Goal: Task Accomplishment & Management: Manage account settings

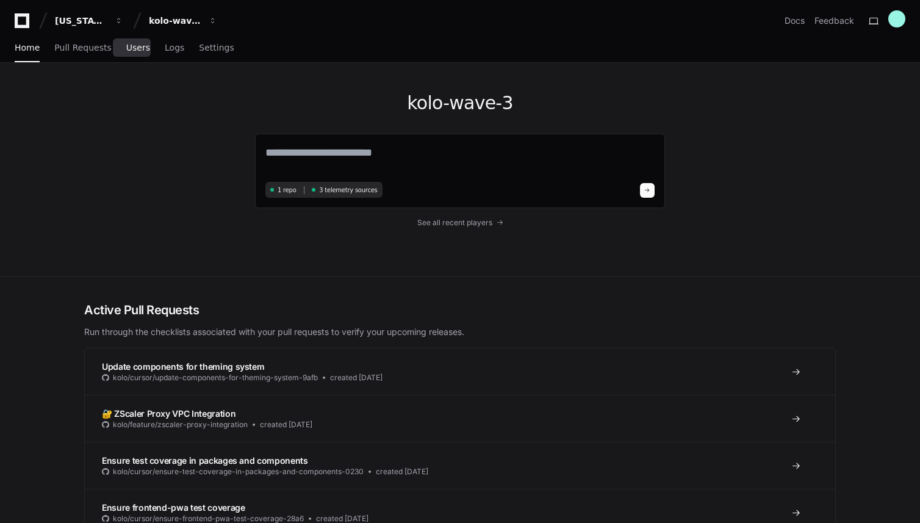
click at [126, 53] on link "Users" at bounding box center [138, 48] width 24 height 28
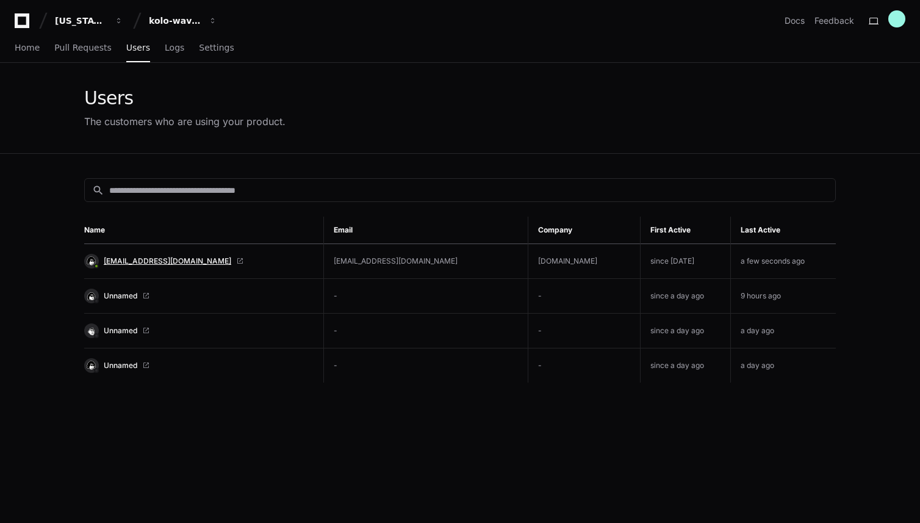
click at [135, 259] on span "[EMAIL_ADDRESS][DOMAIN_NAME]" at bounding box center [168, 261] width 128 height 10
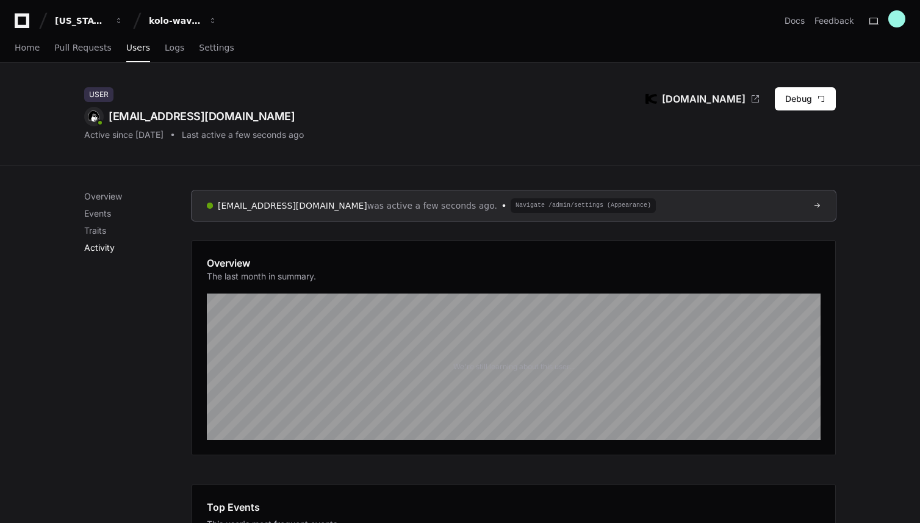
click at [110, 250] on p "Activity" at bounding box center [137, 248] width 107 height 12
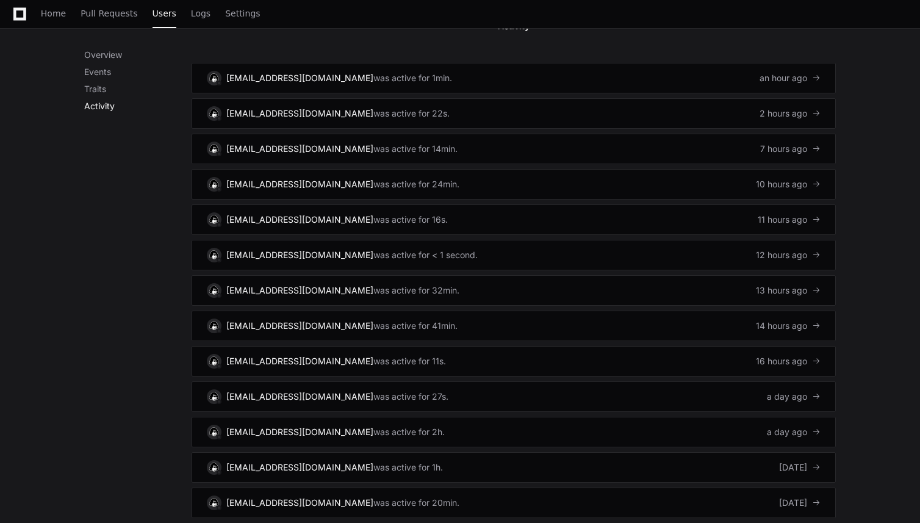
scroll to position [818, 0]
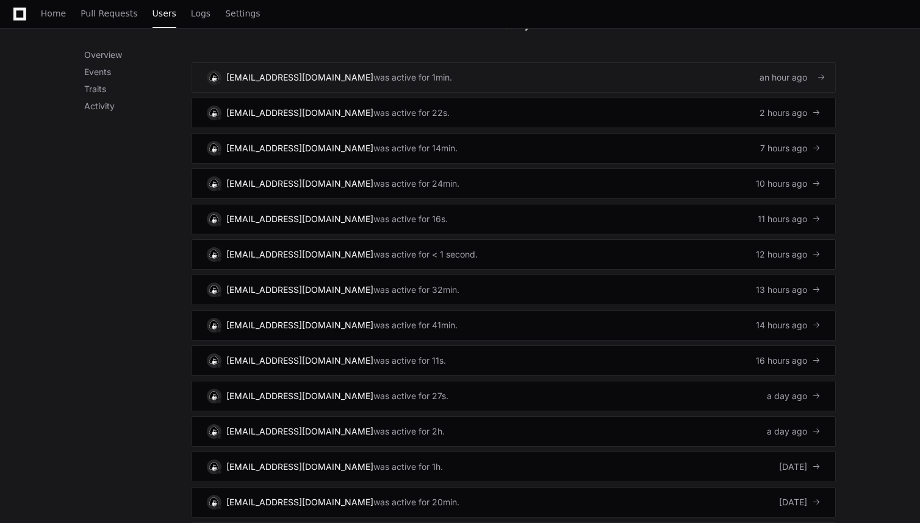
click at [400, 76] on link "admin@kolo.com was active for 1min. an hour ago" at bounding box center [514, 77] width 645 height 31
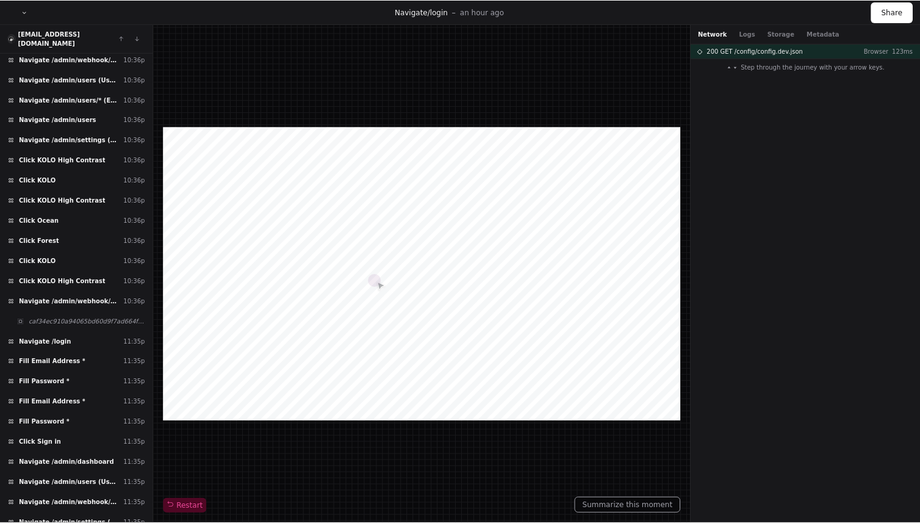
scroll to position [507, 0]
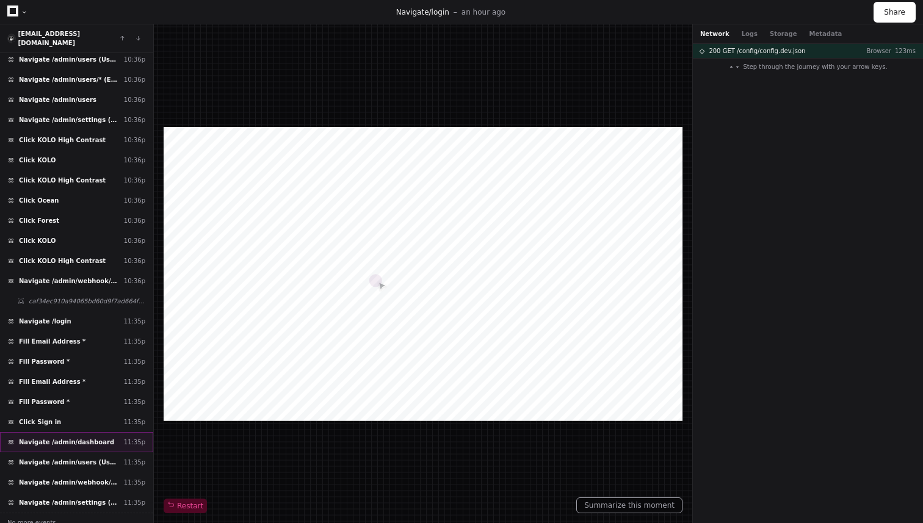
click at [70, 438] on span "Navigate /admin/dashboard" at bounding box center [66, 442] width 95 height 9
click at [745, 32] on button "Logs" at bounding box center [750, 33] width 16 height 9
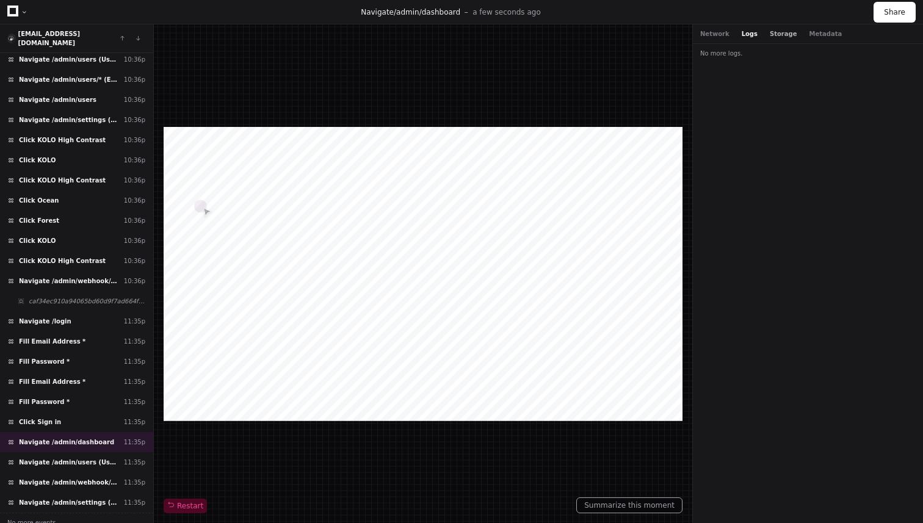
click at [773, 34] on button "Storage" at bounding box center [783, 33] width 27 height 9
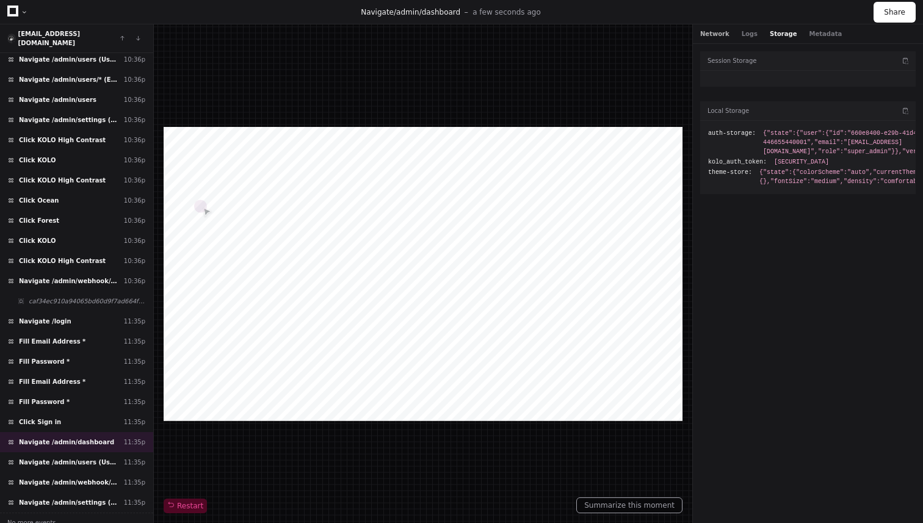
click at [720, 32] on button "Network" at bounding box center [714, 33] width 29 height 9
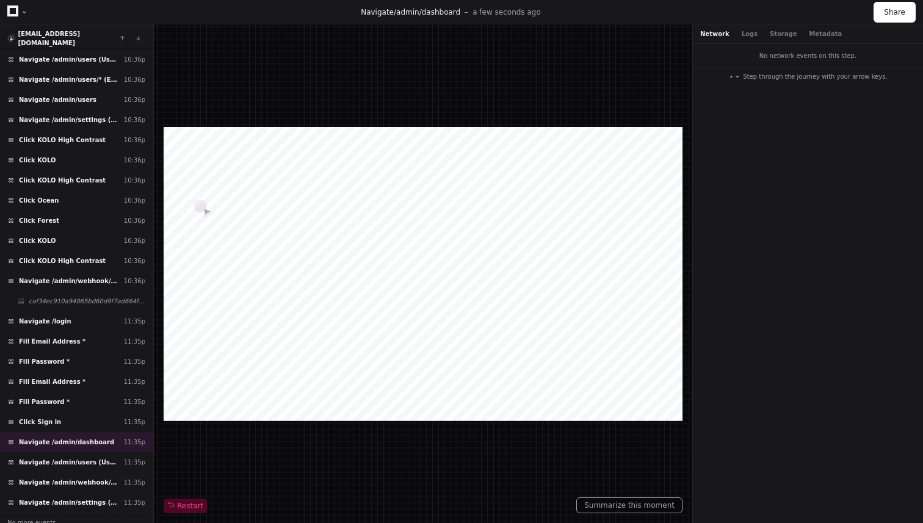
click at [776, 53] on div "No network events on this step." at bounding box center [808, 56] width 230 height 24
click at [740, 76] on span at bounding box center [737, 77] width 6 height 6
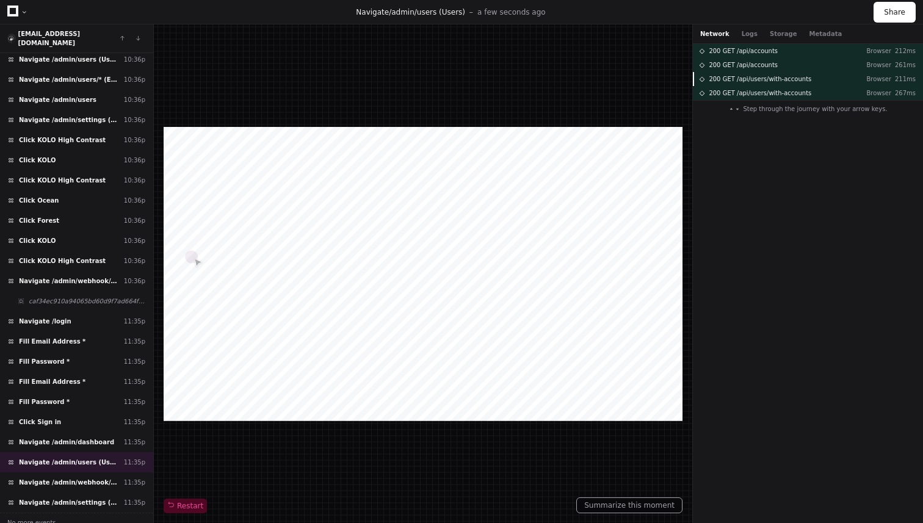
click at [740, 76] on span "200 GET /api/users/with-accounts" at bounding box center [760, 78] width 103 height 9
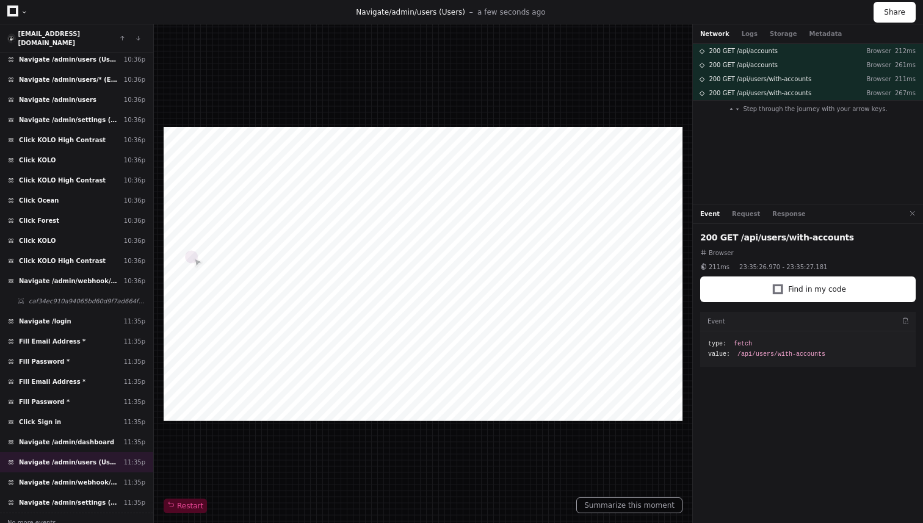
click at [23, 6] on div at bounding box center [17, 12] width 21 height 18
click at [23, 12] on div at bounding box center [24, 12] width 7 height 7
click at [25, 12] on div at bounding box center [24, 12] width 7 height 7
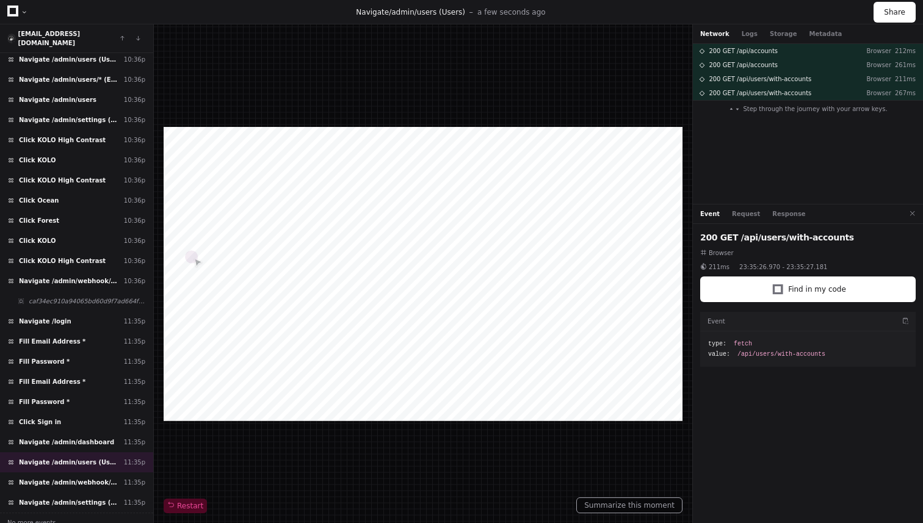
click at [5, 14] on div "Navigate /admin/users (Users) a few seconds ago Share" at bounding box center [461, 12] width 923 height 24
click at [16, 12] on icon at bounding box center [12, 10] width 11 height 11
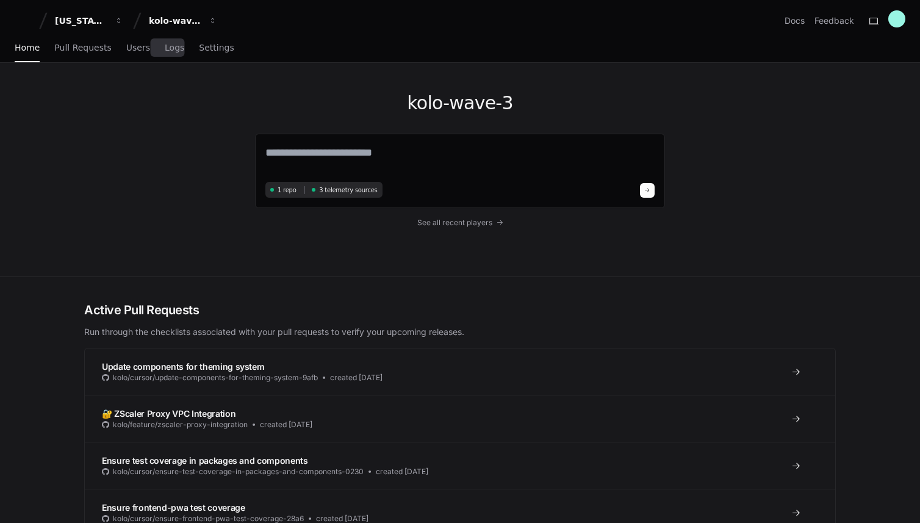
click at [180, 51] on div "Home Pull Requests Users Logs Settings" at bounding box center [125, 48] width 220 height 28
click at [167, 49] on span "Logs" at bounding box center [175, 47] width 20 height 7
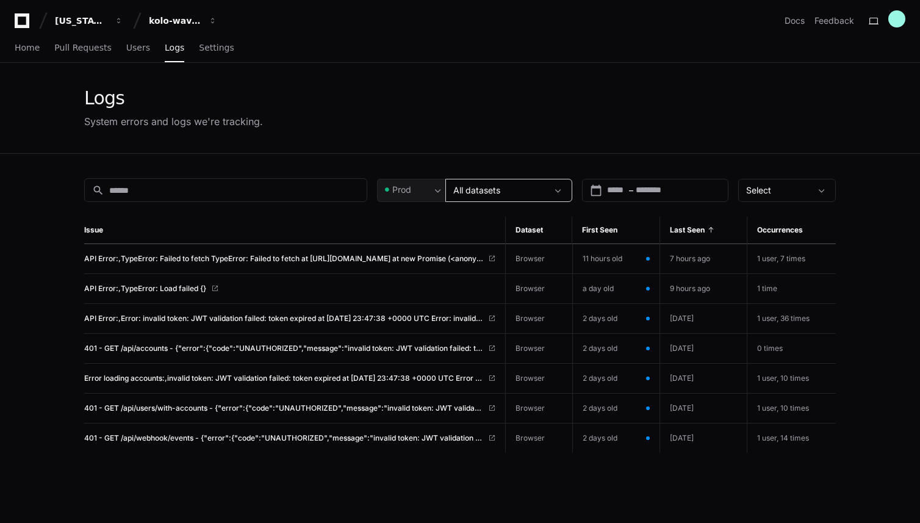
click at [483, 187] on mat-select-trigger "All datasets" at bounding box center [476, 190] width 47 height 10
click at [305, 227] on div at bounding box center [460, 261] width 920 height 523
click at [217, 49] on span "Settings" at bounding box center [216, 47] width 35 height 7
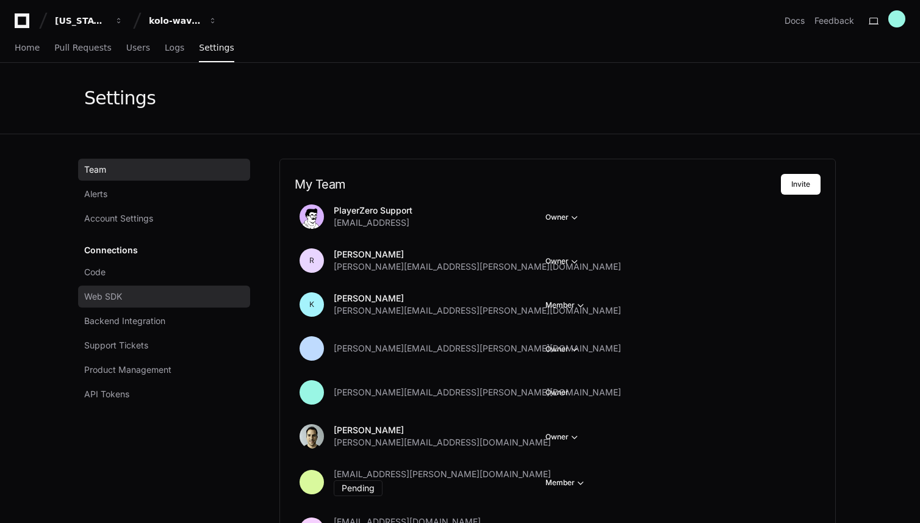
click at [131, 294] on link "Web SDK" at bounding box center [164, 297] width 172 height 22
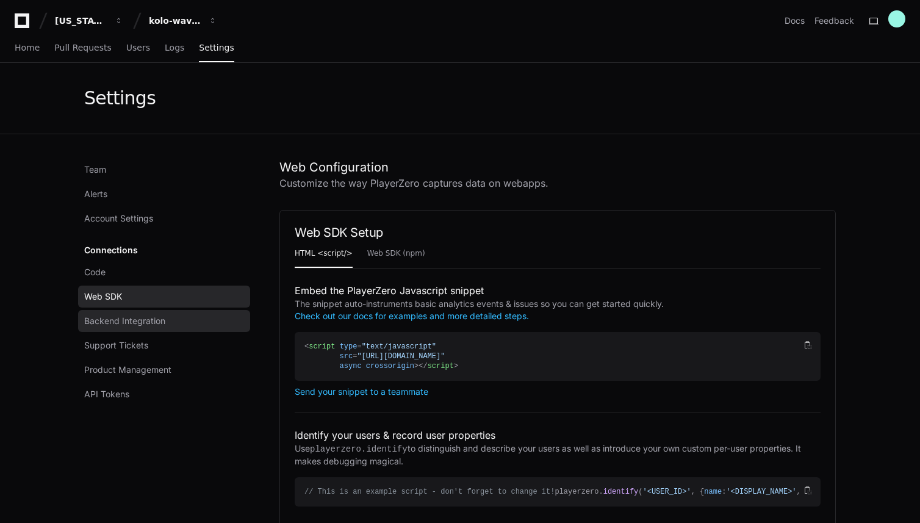
click at [126, 317] on span "Backend Integration" at bounding box center [124, 321] width 81 height 12
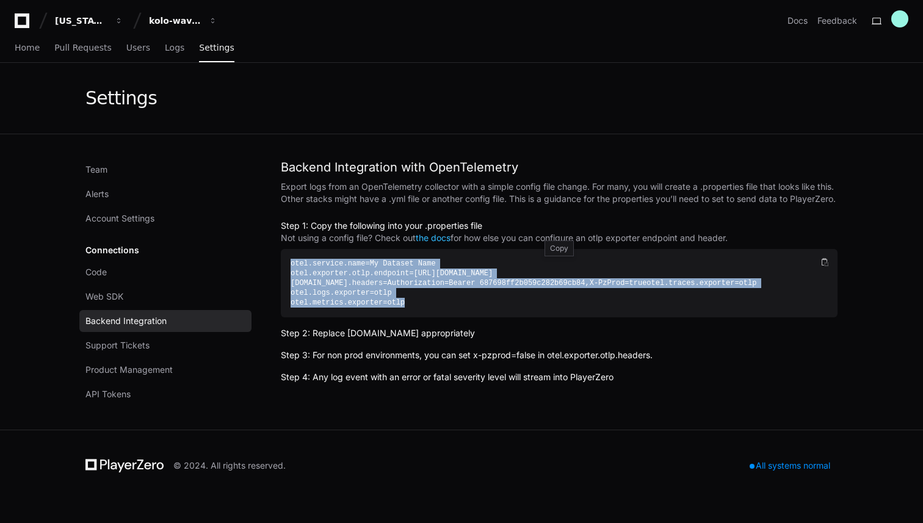
drag, startPoint x: 436, startPoint y: 276, endPoint x: 391, endPoint y: 276, distance: 45.2
click at [391, 276] on div "otel.service. name =My Dataset Name otel.exporter.otlp. endpoint =https://sdk.p…" at bounding box center [554, 283] width 527 height 49
click at [165, 48] on span "Logs" at bounding box center [175, 47] width 20 height 7
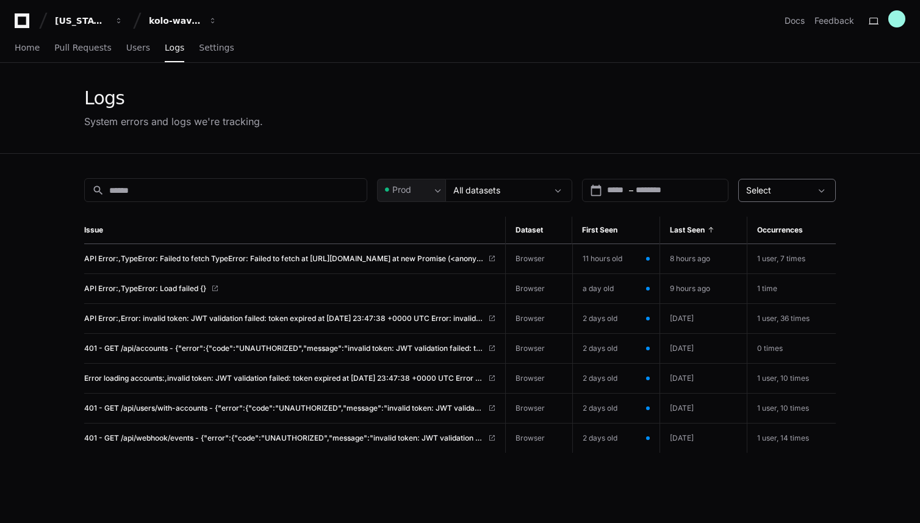
click at [815, 187] on div at bounding box center [823, 190] width 24 height 12
click at [521, 150] on div at bounding box center [460, 261] width 920 height 523
click at [114, 46] on div "Home Pull Requests Users Logs Settings" at bounding box center [125, 48] width 220 height 28
click at [128, 44] on span "Users" at bounding box center [138, 47] width 24 height 7
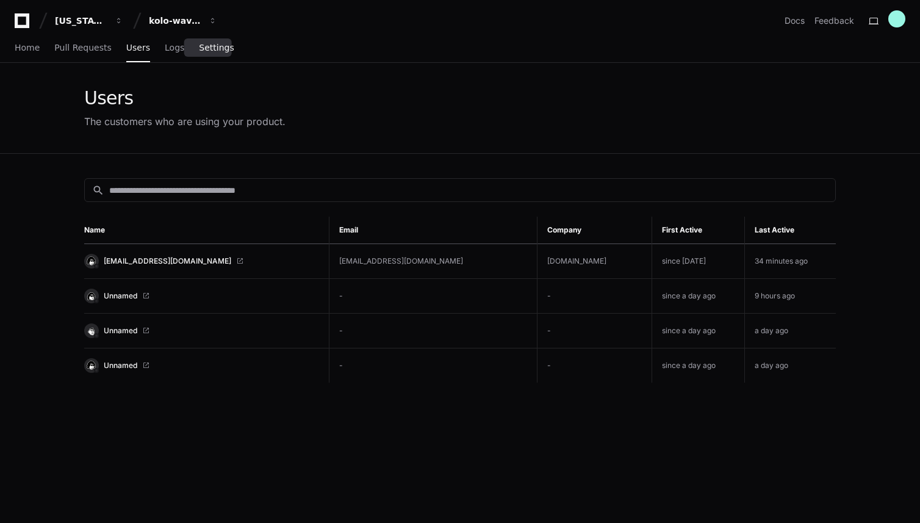
click at [203, 47] on span "Settings" at bounding box center [216, 47] width 35 height 7
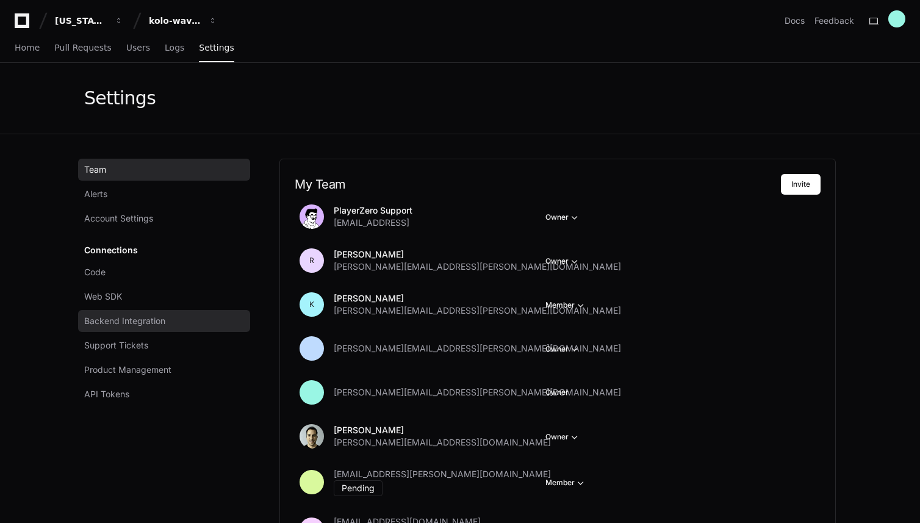
click at [126, 317] on span "Backend Integration" at bounding box center [124, 321] width 81 height 12
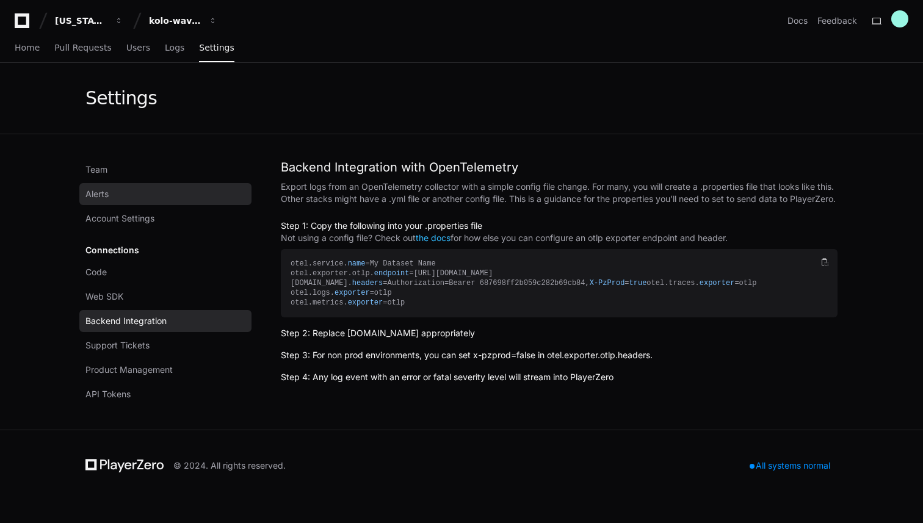
click at [110, 198] on link "Alerts" at bounding box center [165, 194] width 172 height 22
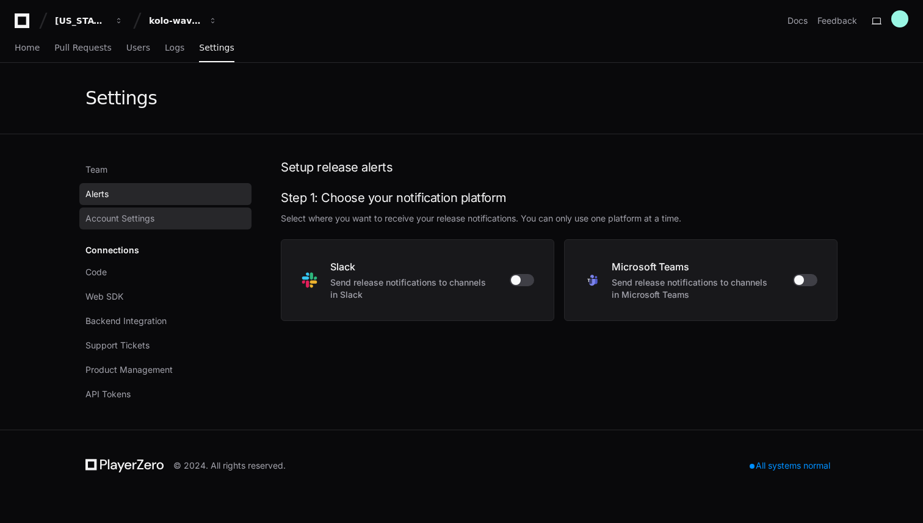
click at [110, 211] on link "Account Settings" at bounding box center [165, 219] width 172 height 22
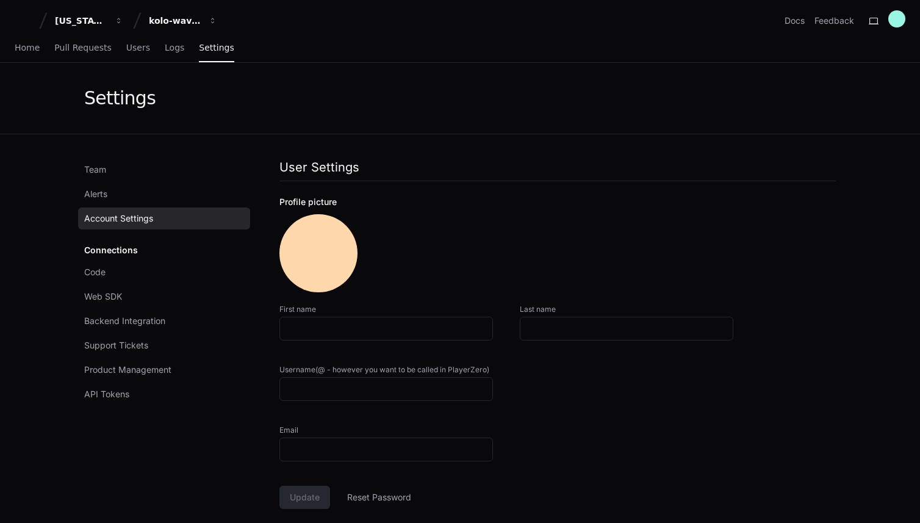
type input "**********"
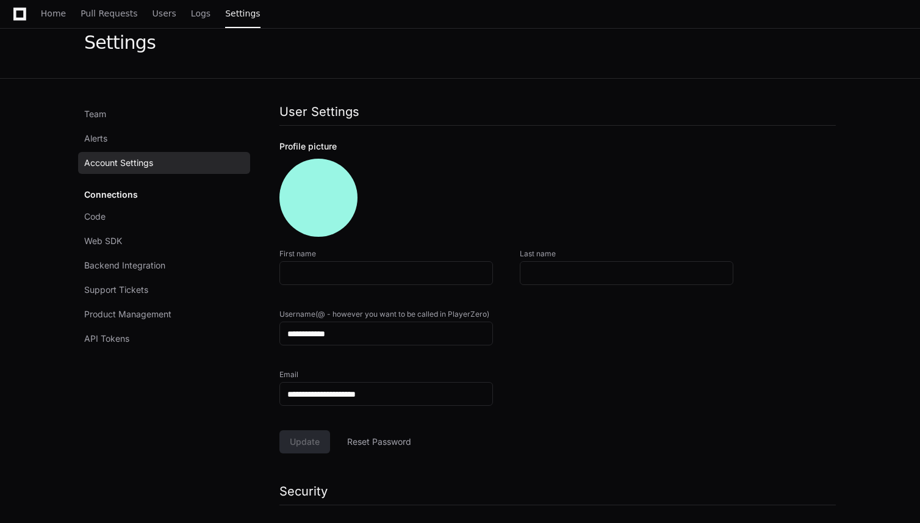
scroll to position [35, 0]
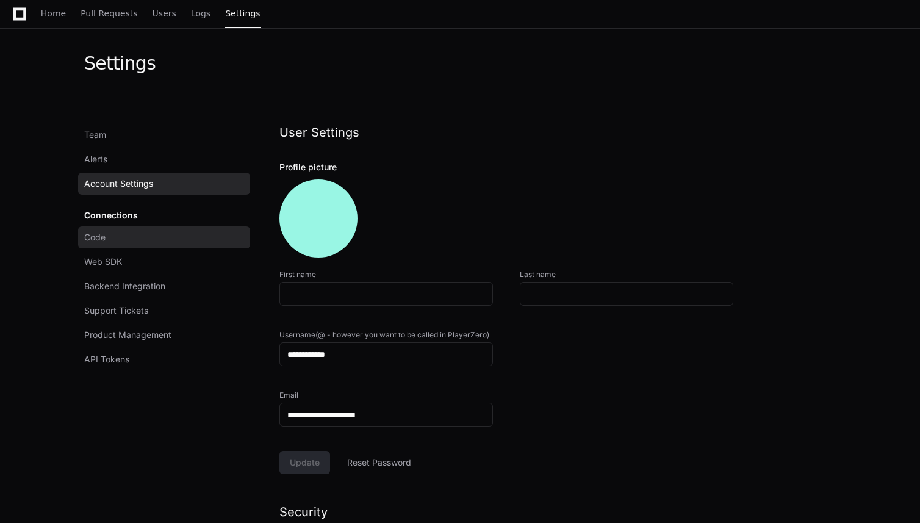
click at [120, 237] on link "Code" at bounding box center [164, 237] width 172 height 22
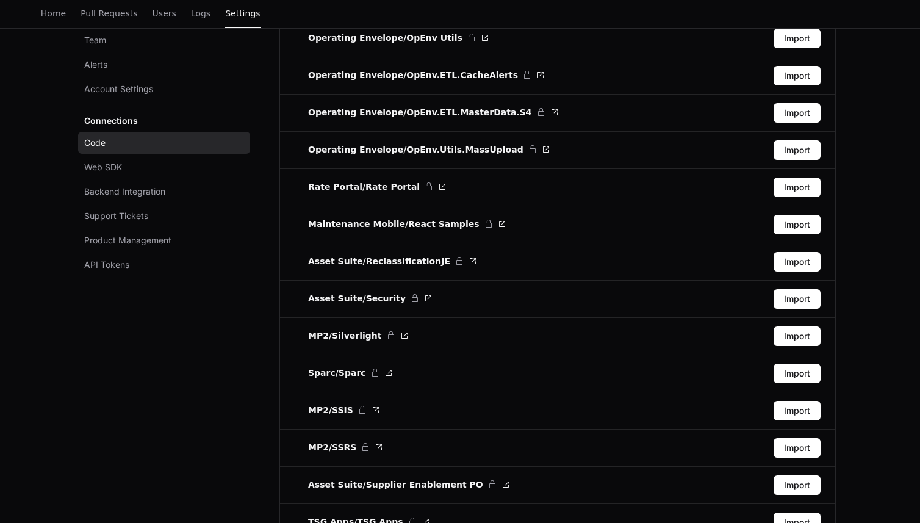
scroll to position [2307, 0]
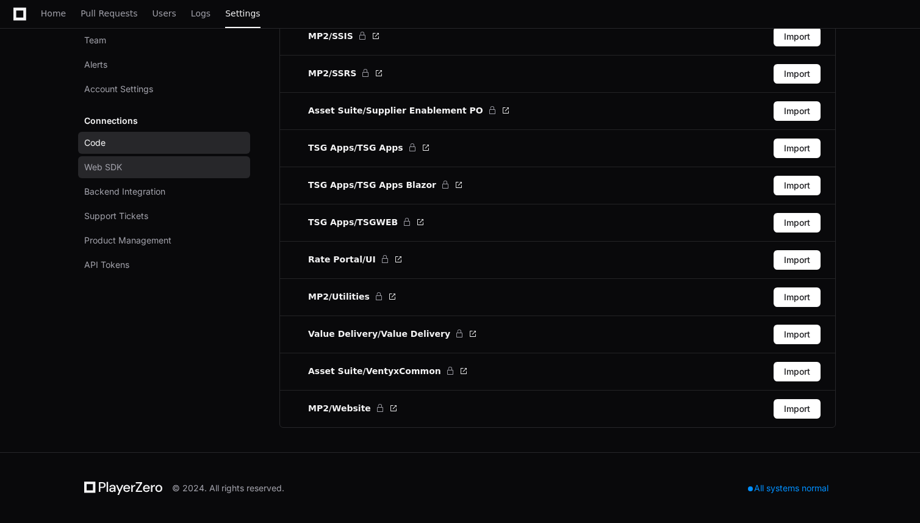
click at [133, 170] on link "Web SDK" at bounding box center [164, 167] width 172 height 22
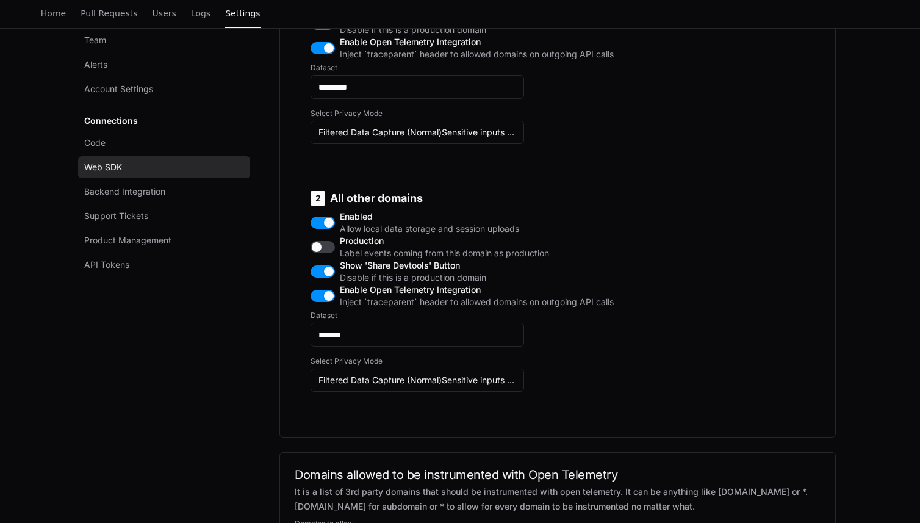
scroll to position [729, 0]
click at [374, 341] on input "*******" at bounding box center [418, 334] width 198 height 12
click at [157, 194] on span "Backend Integration" at bounding box center [124, 192] width 81 height 12
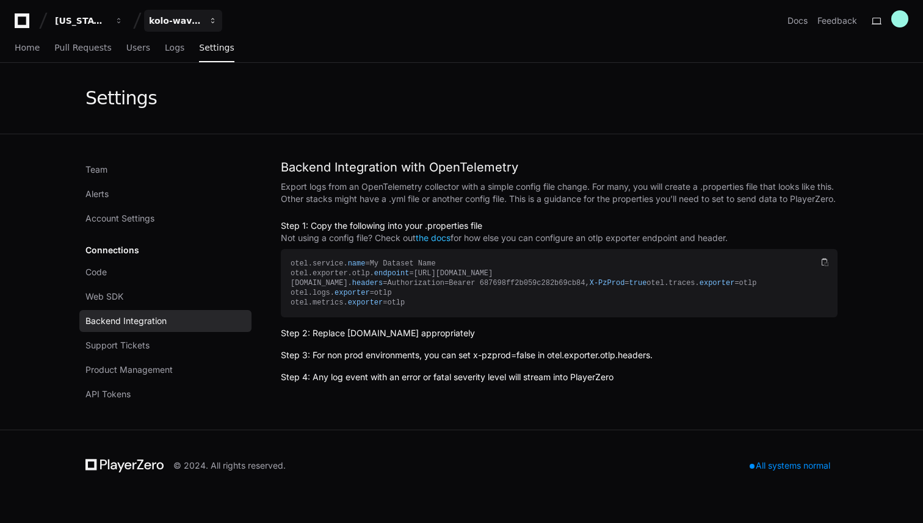
click at [123, 22] on span "button" at bounding box center [119, 20] width 9 height 9
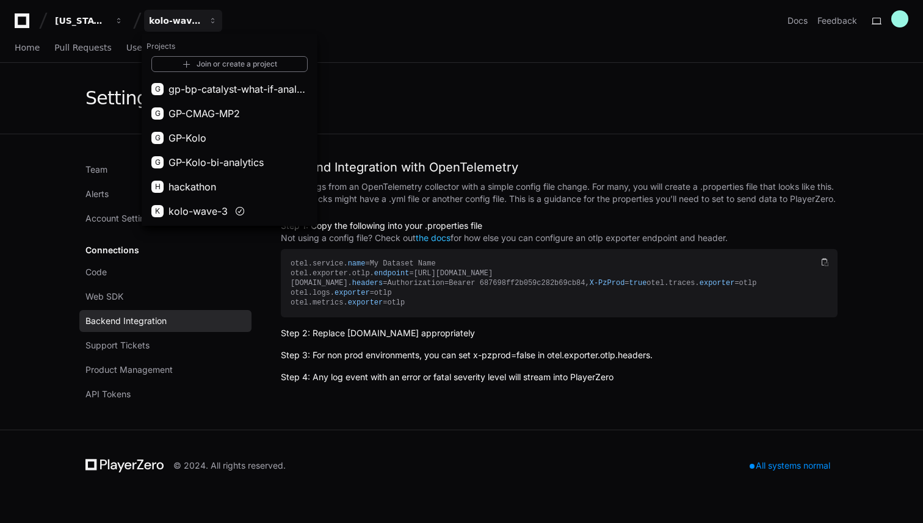
click at [458, 124] on div "Settings" at bounding box center [461, 98] width 781 height 71
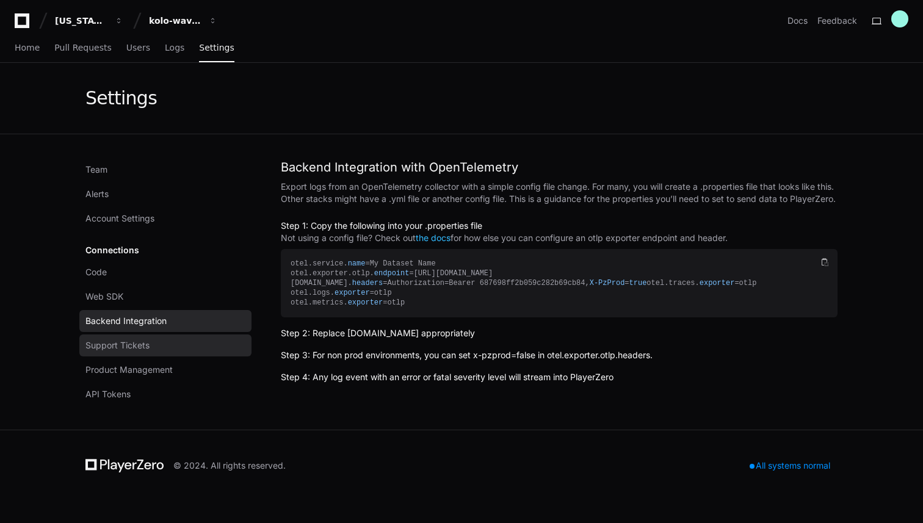
click at [155, 344] on link "Support Tickets" at bounding box center [165, 345] width 172 height 22
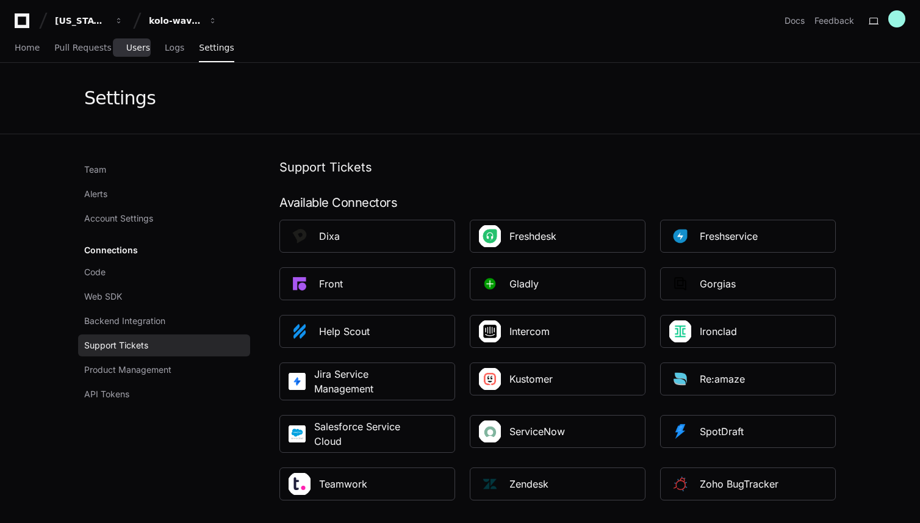
click at [138, 48] on span "Users" at bounding box center [138, 47] width 24 height 7
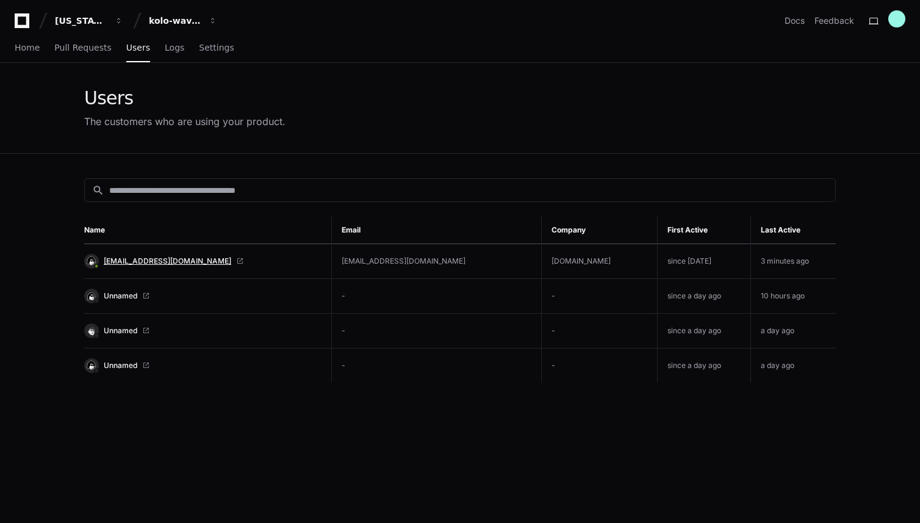
click at [137, 261] on span "[EMAIL_ADDRESS][DOMAIN_NAME]" at bounding box center [168, 261] width 128 height 10
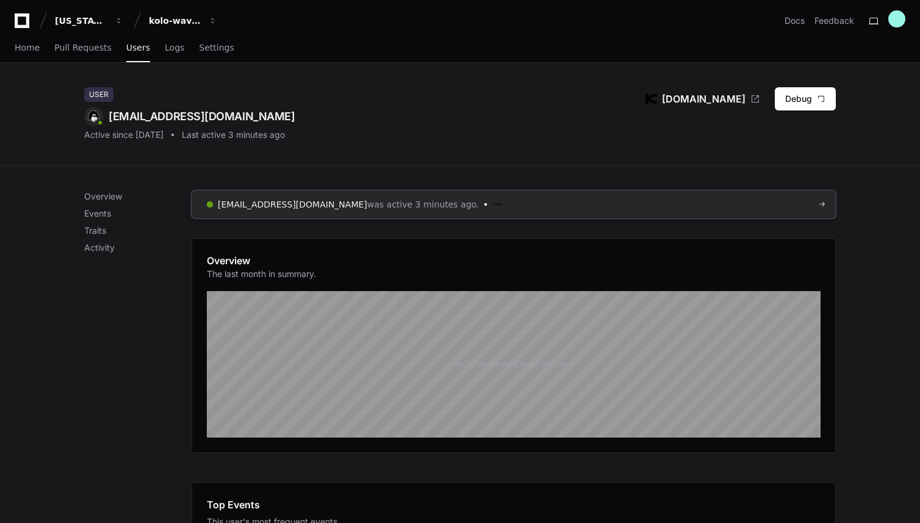
click at [367, 202] on span "was active 3 minutes ago." at bounding box center [423, 204] width 112 height 12
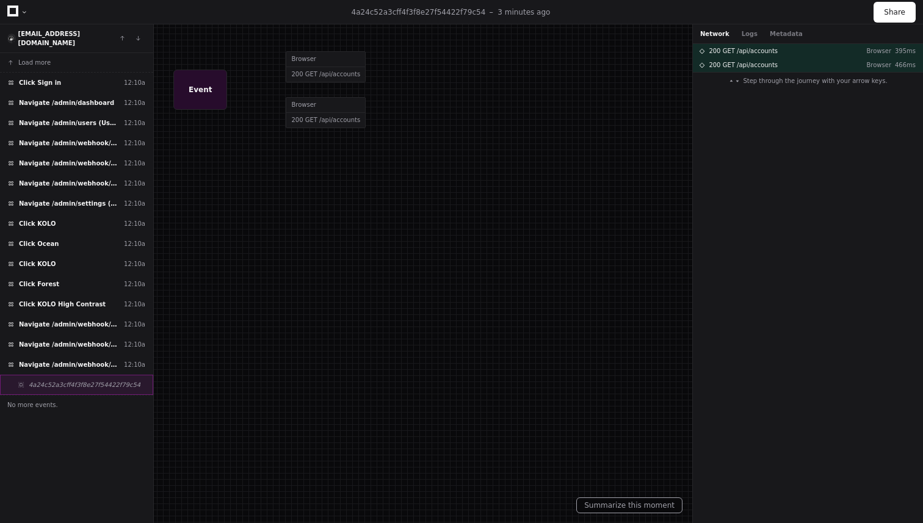
click at [63, 380] on span "4a24c52a3cff4f3f8e27f54422f79c54" at bounding box center [85, 384] width 112 height 9
click at [750, 35] on button "Logs" at bounding box center [750, 33] width 16 height 9
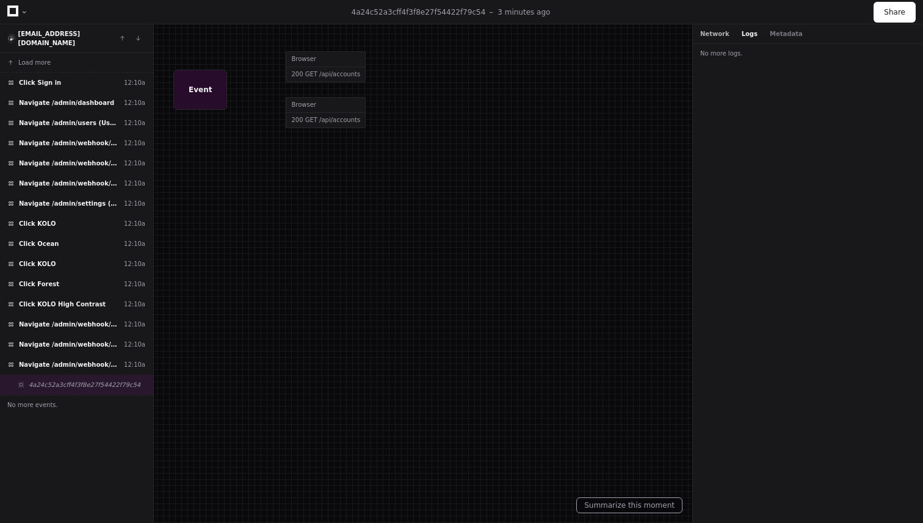
click at [718, 35] on button "Network" at bounding box center [714, 33] width 29 height 9
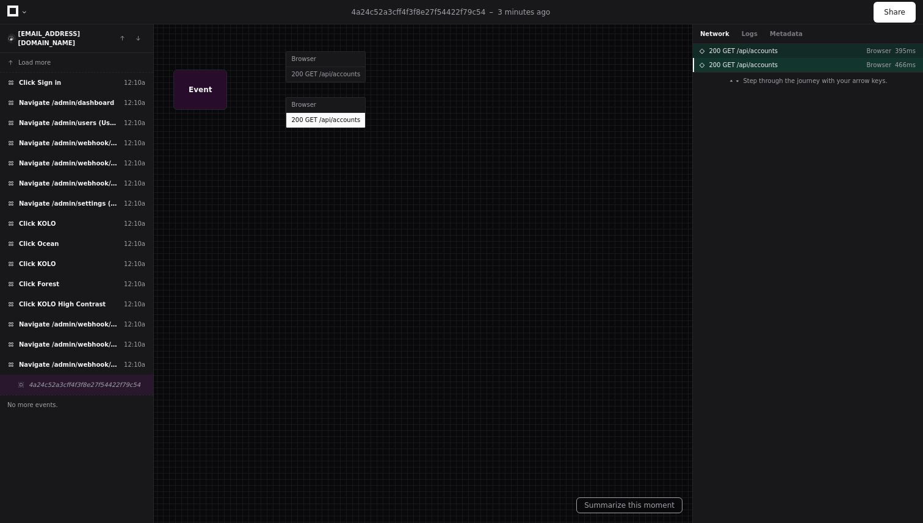
click at [751, 63] on span "200 GET /api/accounts" at bounding box center [743, 64] width 69 height 9
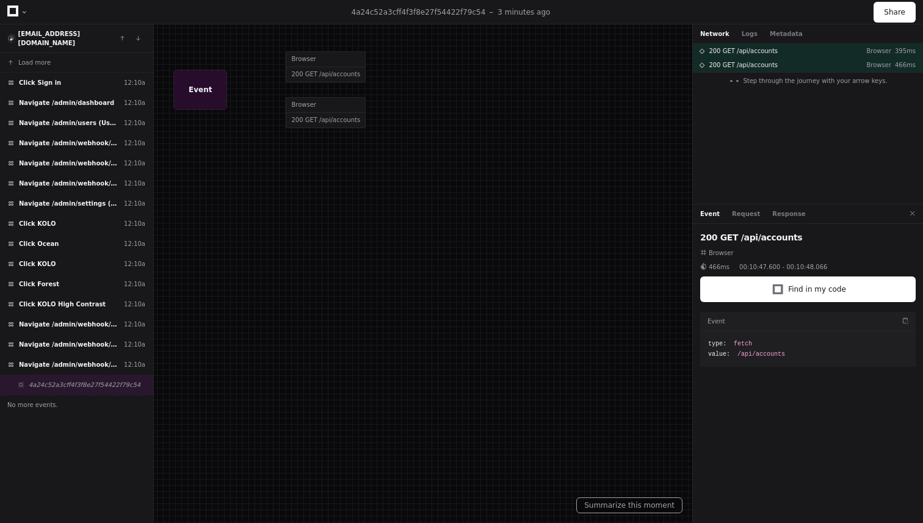
click at [334, 74] on div at bounding box center [461, 261] width 923 height 523
click at [331, 123] on div at bounding box center [461, 261] width 923 height 523
click at [95, 320] on span "Navigate /admin/webhook/events (Webhook Events)" at bounding box center [69, 324] width 100 height 9
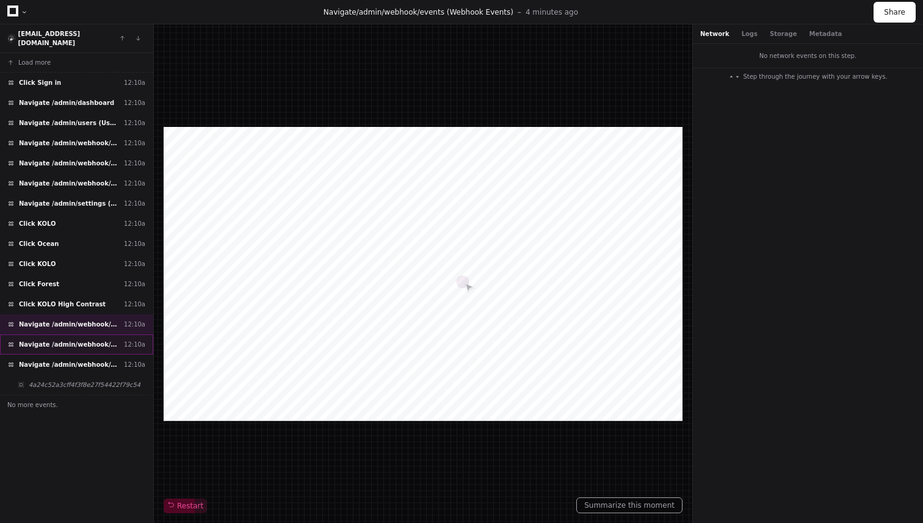
click at [10, 342] on span at bounding box center [11, 345] width 6 height 6
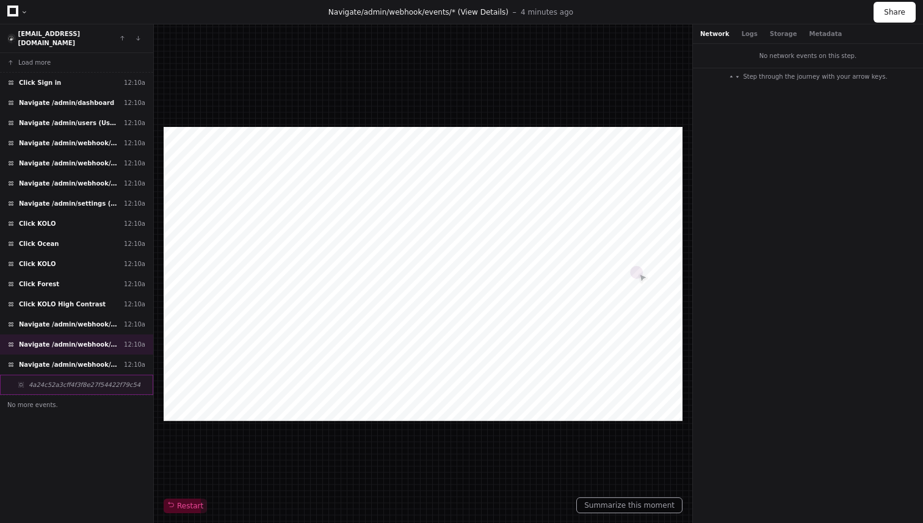
click at [59, 380] on span "4a24c52a3cff4f3f8e27f54422f79c54" at bounding box center [85, 384] width 112 height 9
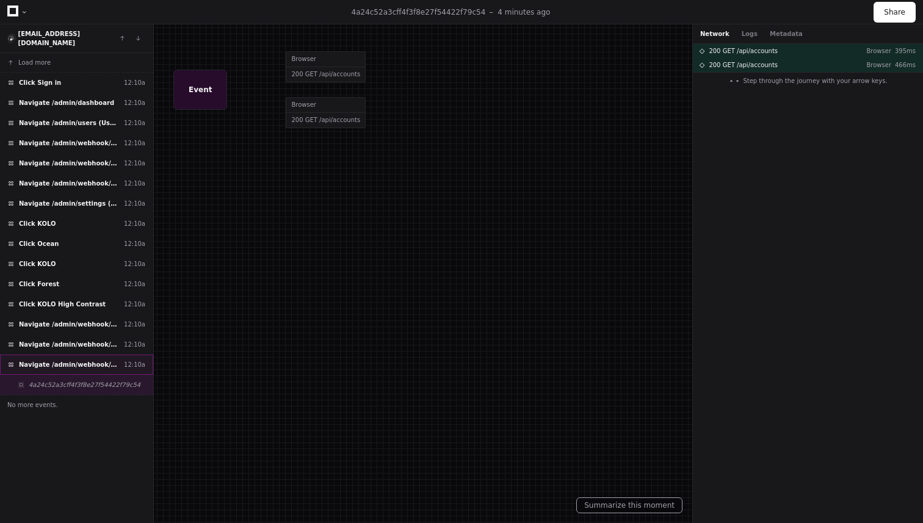
click at [41, 360] on span "Navigate /admin/webhook/events (← Back to Webhook Events)" at bounding box center [69, 364] width 100 height 9
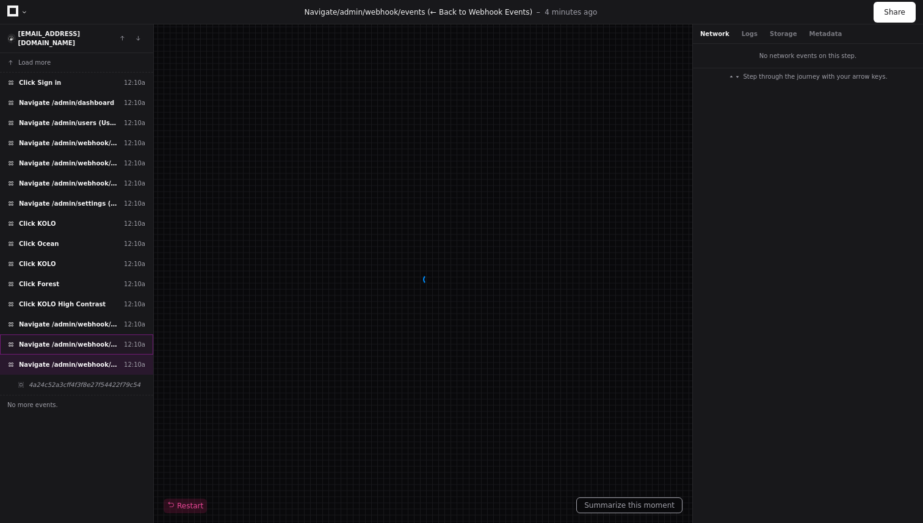
click at [45, 334] on div "Navigate /admin/webhook/events/* (View Details) 12:10a" at bounding box center [76, 344] width 153 height 20
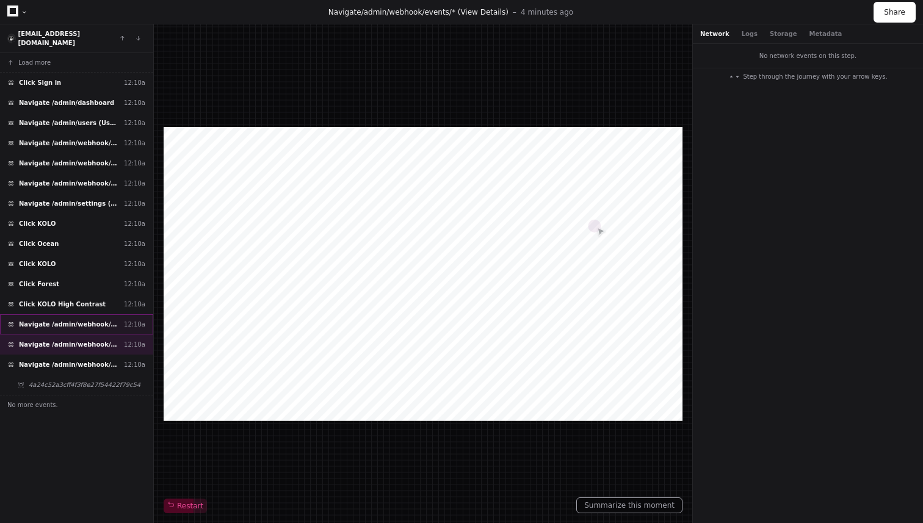
click at [55, 320] on span "Navigate /admin/webhook/events (Webhook Events)" at bounding box center [69, 324] width 100 height 9
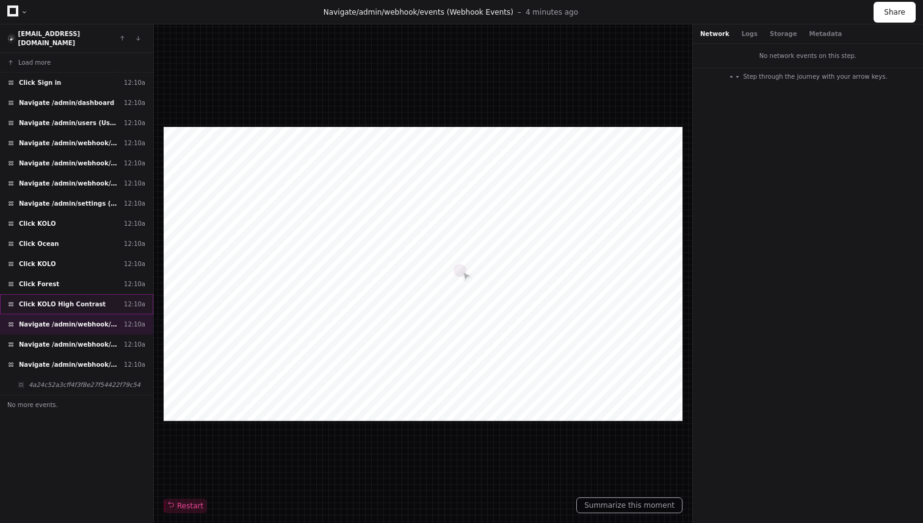
click at [55, 302] on div "Click KOLO High Contrast 12:10a" at bounding box center [76, 304] width 153 height 20
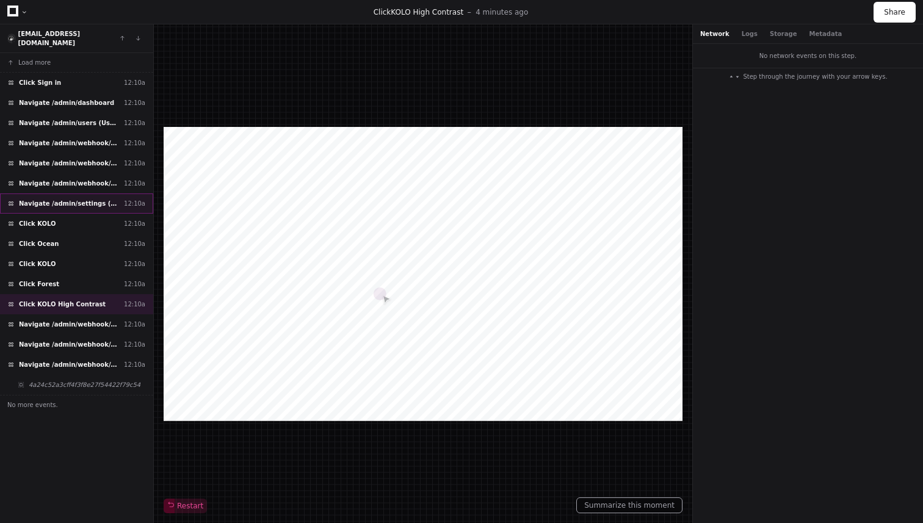
click at [63, 199] on span "Navigate /admin/settings (Appearance)" at bounding box center [69, 203] width 100 height 9
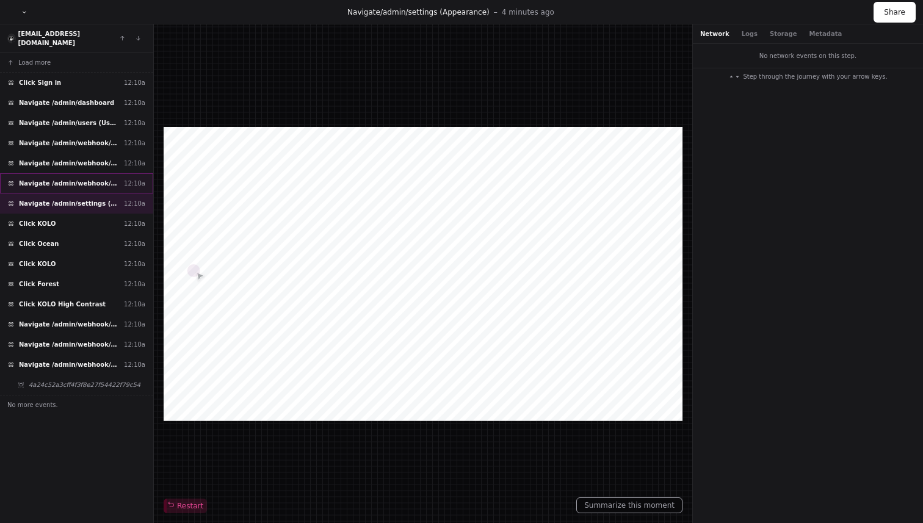
click at [68, 179] on span "Navigate /admin/webhook/events (Webhook Events)" at bounding box center [69, 183] width 100 height 9
click at [68, 164] on div "Navigate /admin/webhook/events/* (View Details) 12:10a" at bounding box center [76, 163] width 153 height 20
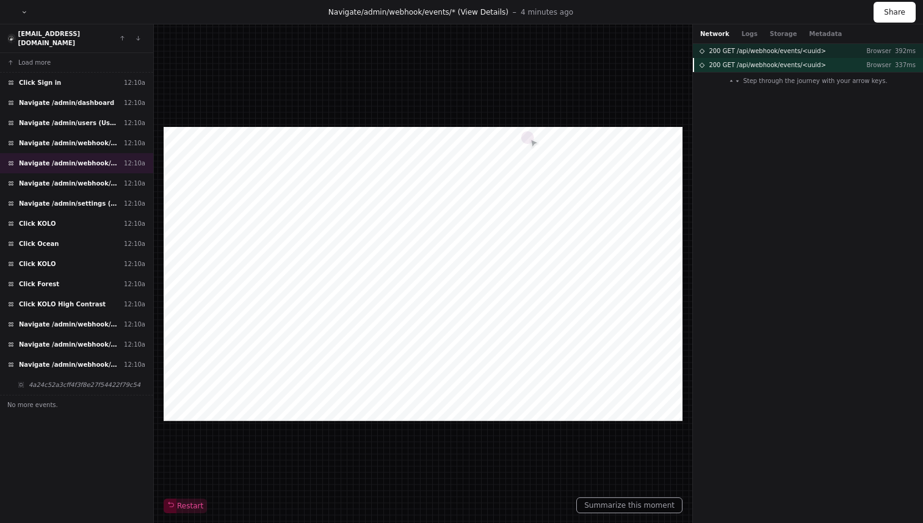
click at [782, 70] on div "200 GET /api/webhook/events/<uuid> Browser 337ms" at bounding box center [808, 65] width 230 height 14
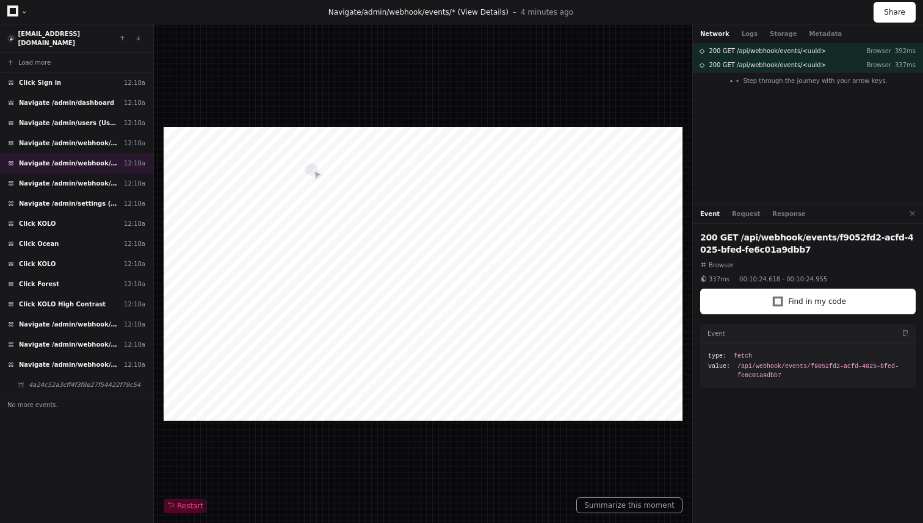
click at [709, 264] on span "Browser" at bounding box center [721, 265] width 25 height 9
click at [703, 265] on span at bounding box center [703, 265] width 6 height 6
click at [705, 276] on span at bounding box center [703, 279] width 6 height 6
click at [762, 241] on h2 "200 GET /api/webhook/events/f9052fd2-acfd-4025-bfed-fe6c01a9dbb7" at bounding box center [807, 243] width 215 height 24
click at [747, 217] on button "Request" at bounding box center [746, 213] width 28 height 9
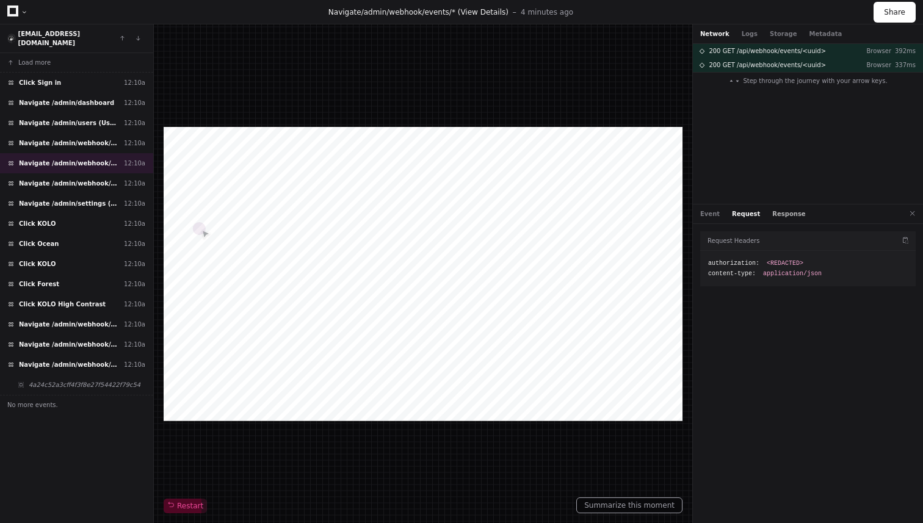
click at [789, 215] on button "Response" at bounding box center [788, 213] width 33 height 9
click at [712, 334] on span ":" at bounding box center [712, 334] width 9 height 7
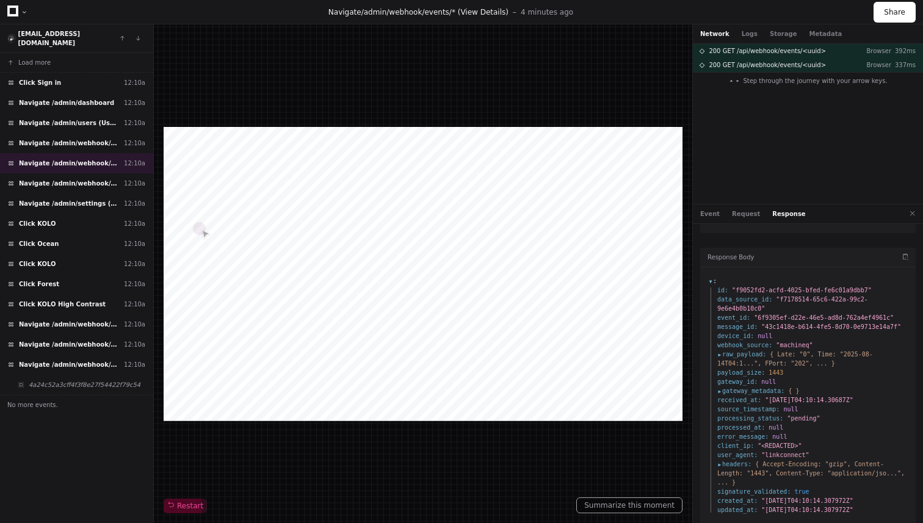
scroll to position [60, 0]
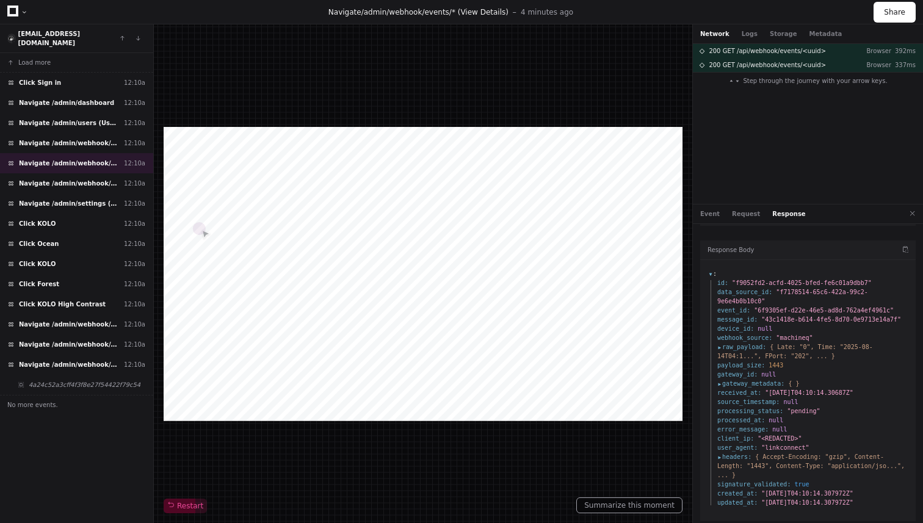
click at [720, 346] on span "raw_payload :" at bounding box center [741, 346] width 49 height 9
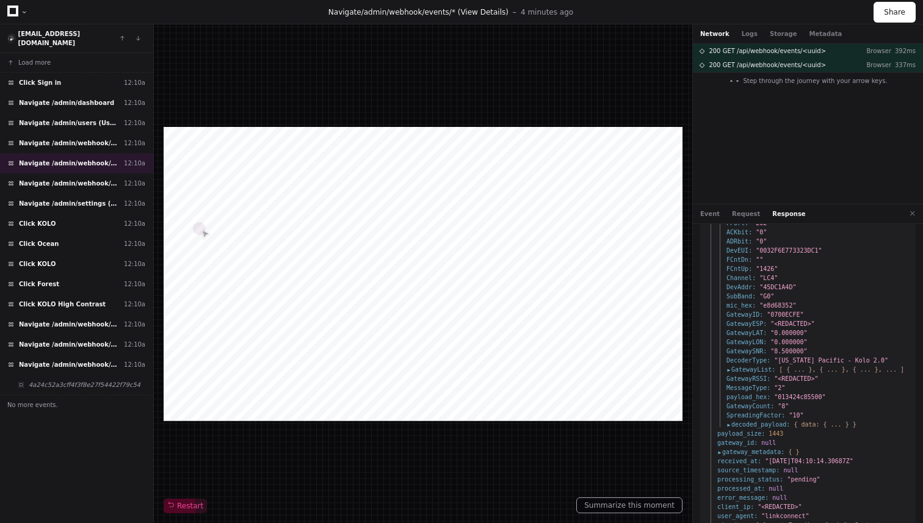
scroll to position [280, 0]
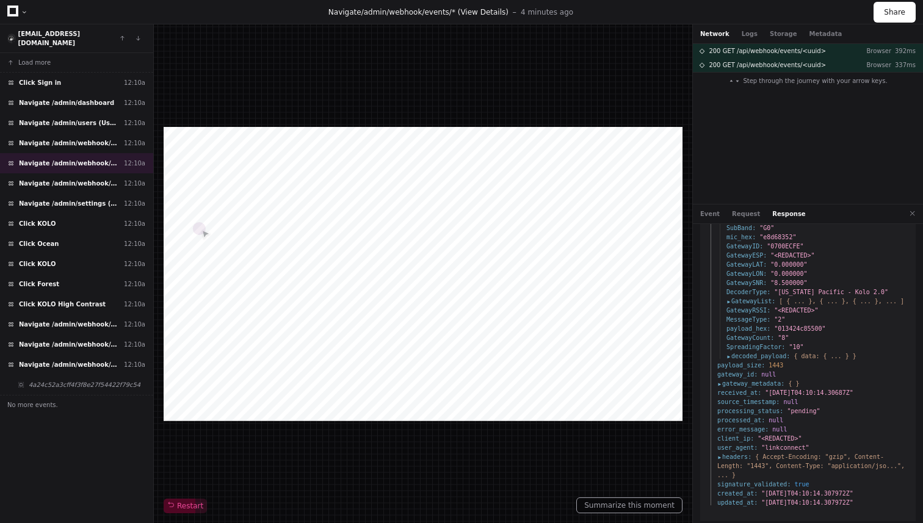
click at [720, 381] on span "gateway_metadata :" at bounding box center [750, 383] width 67 height 9
click at [718, 456] on span "headers :" at bounding box center [734, 456] width 34 height 9
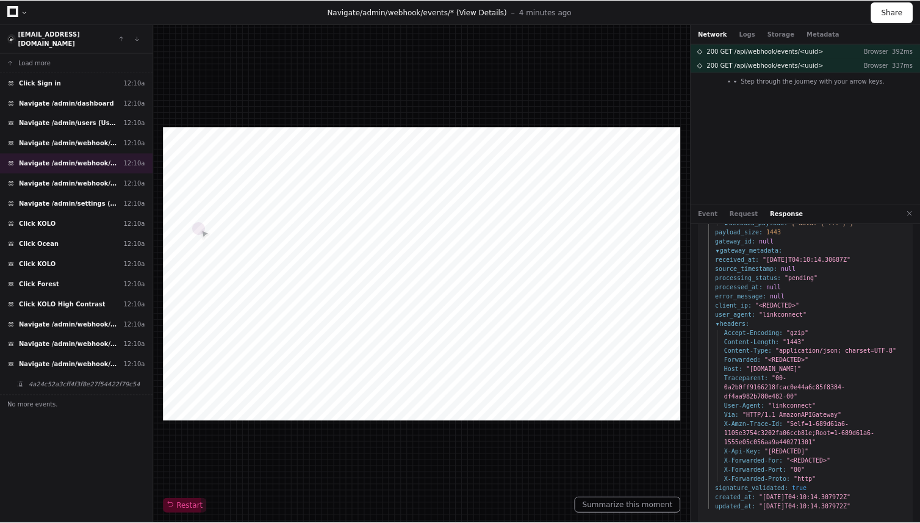
scroll to position [417, 0]
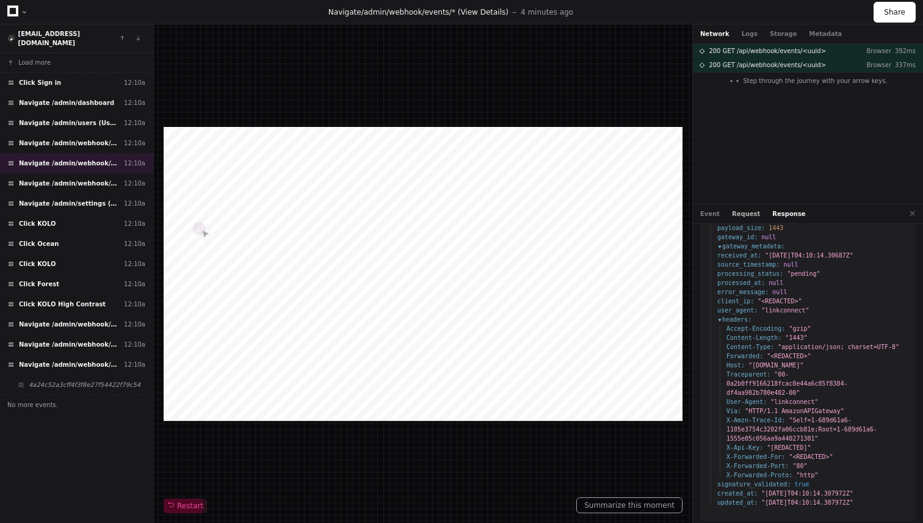
click at [745, 212] on button "Request" at bounding box center [746, 213] width 28 height 9
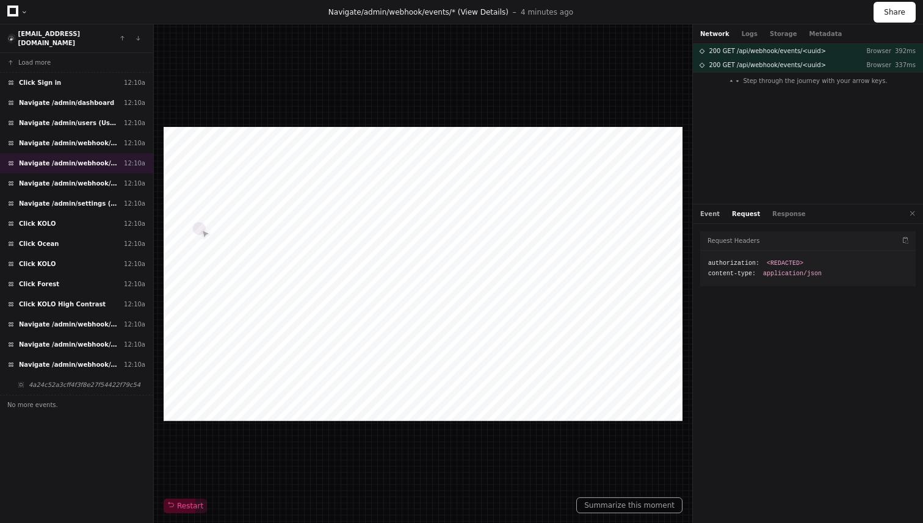
click at [710, 217] on button "Event" at bounding box center [710, 213] width 20 height 9
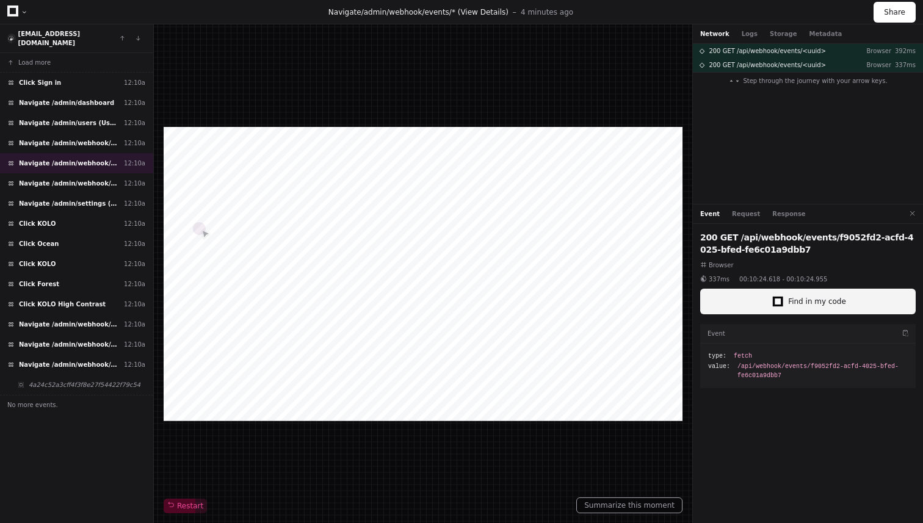
click at [789, 300] on span "Find in my code" at bounding box center [817, 302] width 58 height 10
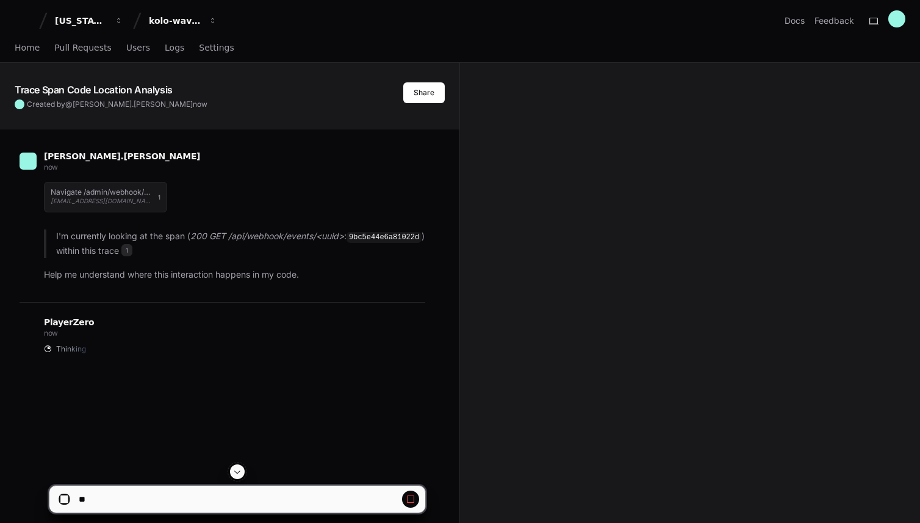
click at [225, 45] on div "Home Pull Requests Users Logs Settings" at bounding box center [460, 48] width 891 height 28
click at [217, 46] on span "Settings" at bounding box center [216, 47] width 35 height 7
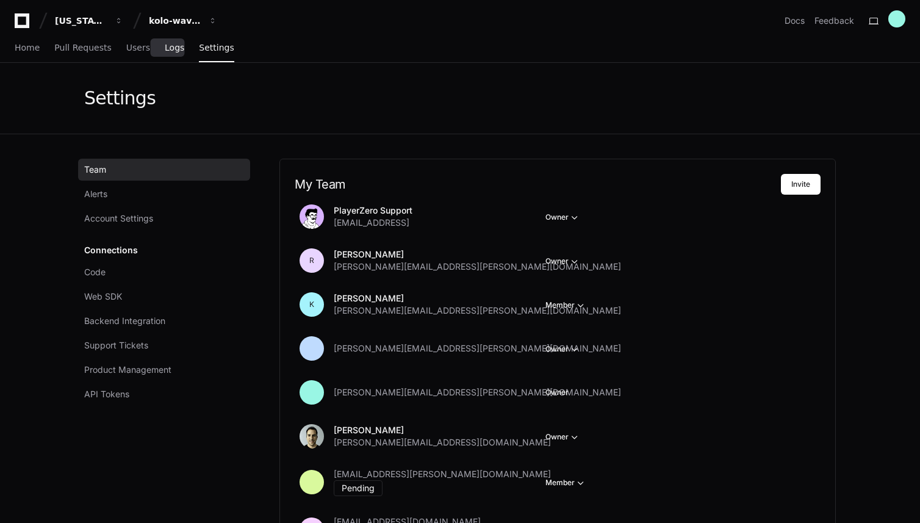
click at [165, 54] on link "Logs" at bounding box center [175, 48] width 20 height 28
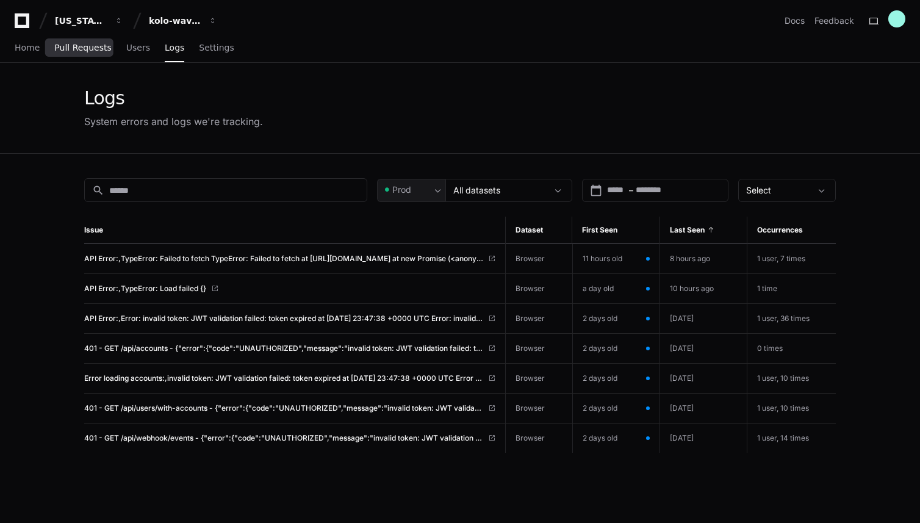
click at [93, 52] on link "Pull Requests" at bounding box center [82, 48] width 57 height 28
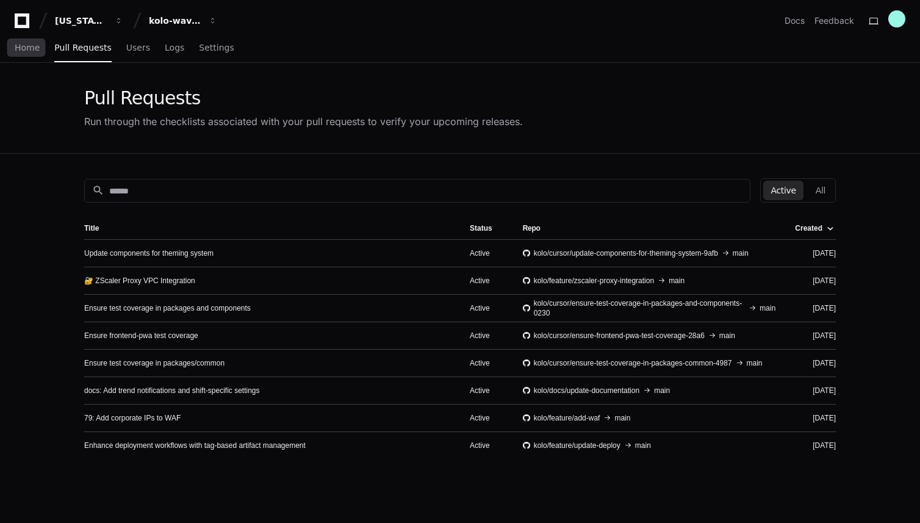
click at [27, 50] on span "Home" at bounding box center [27, 47] width 25 height 7
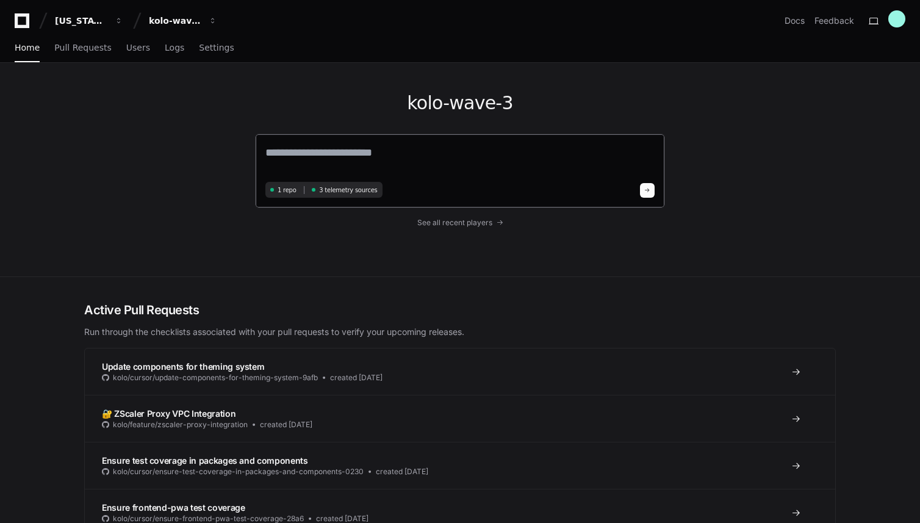
click at [343, 190] on span "3 telemetry sources" at bounding box center [348, 190] width 58 height 9
click at [321, 189] on span "3 telemetry sources" at bounding box center [348, 190] width 58 height 9
click at [165, 45] on span "Logs" at bounding box center [175, 47] width 20 height 7
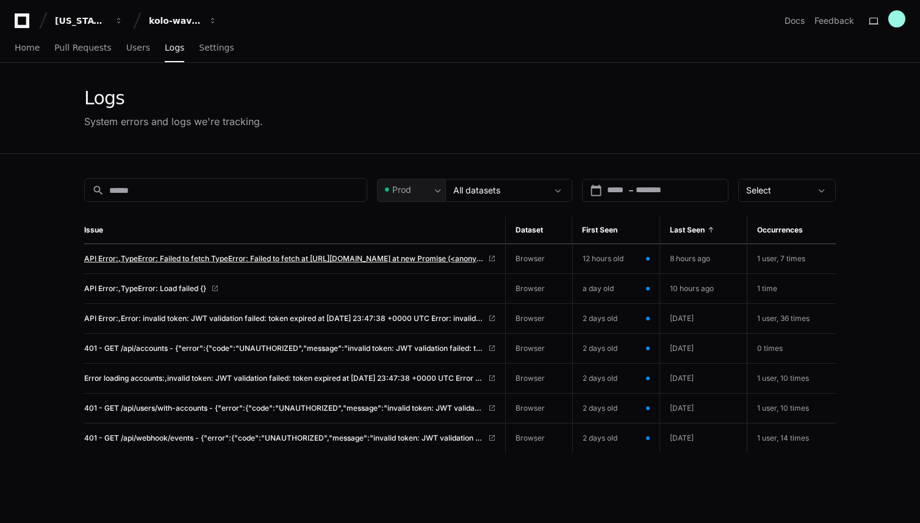
click at [442, 259] on span "API Error:,TypeError: Failed to fetch TypeError: Failed to fetch at https://app…" at bounding box center [283, 259] width 399 height 10
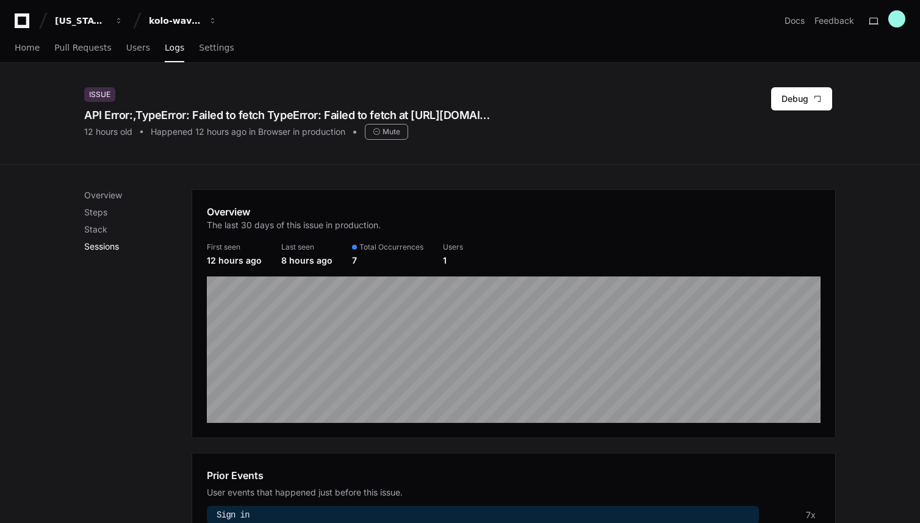
click at [106, 241] on p "Sessions" at bounding box center [137, 246] width 107 height 12
click at [135, 39] on link "Users" at bounding box center [138, 48] width 24 height 28
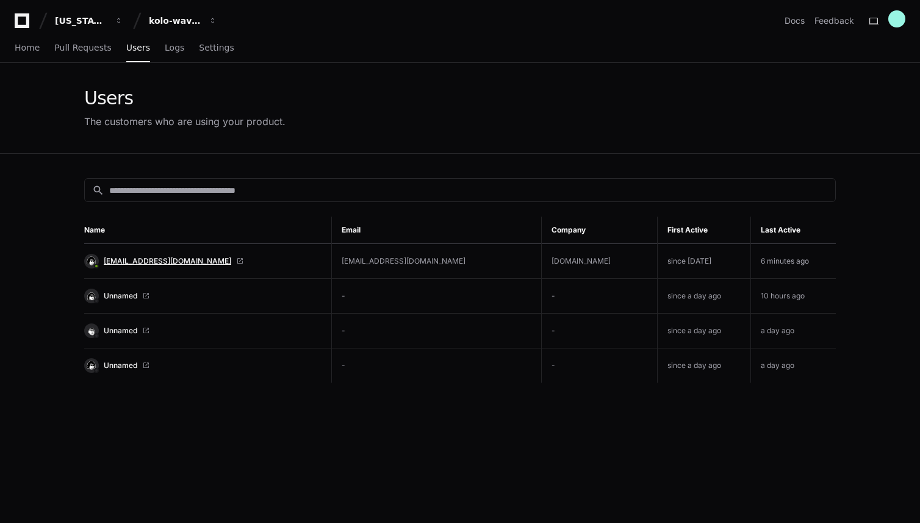
click at [161, 259] on span "[EMAIL_ADDRESS][DOMAIN_NAME]" at bounding box center [168, 261] width 128 height 10
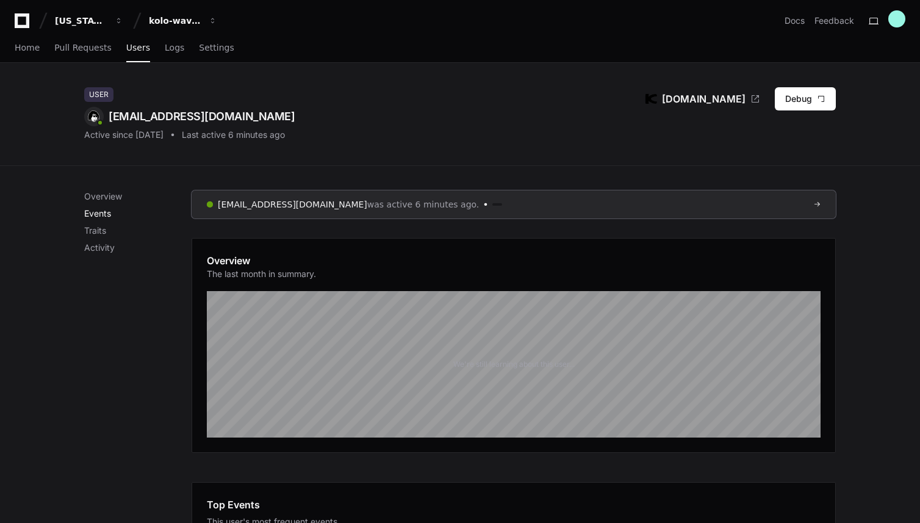
click at [101, 211] on p "Events" at bounding box center [137, 214] width 107 height 12
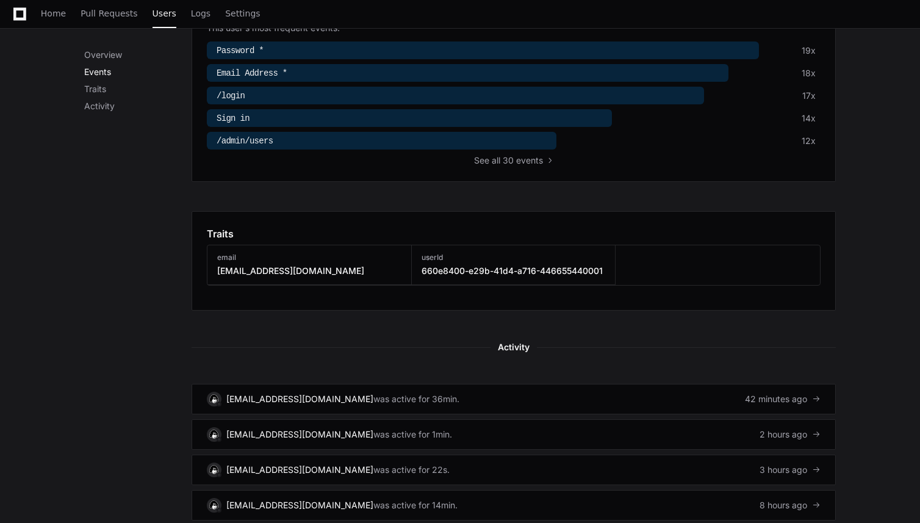
scroll to position [497, 0]
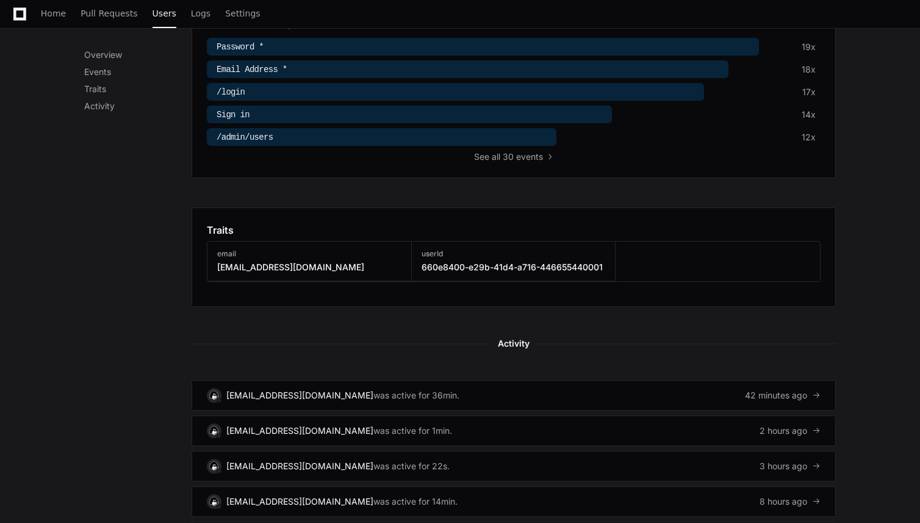
click at [331, 111] on div at bounding box center [409, 115] width 405 height 18
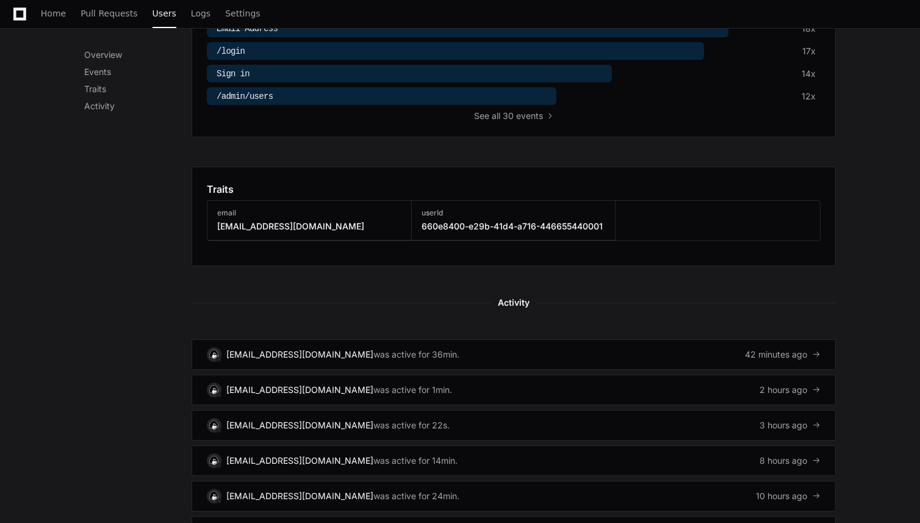
scroll to position [563, 0]
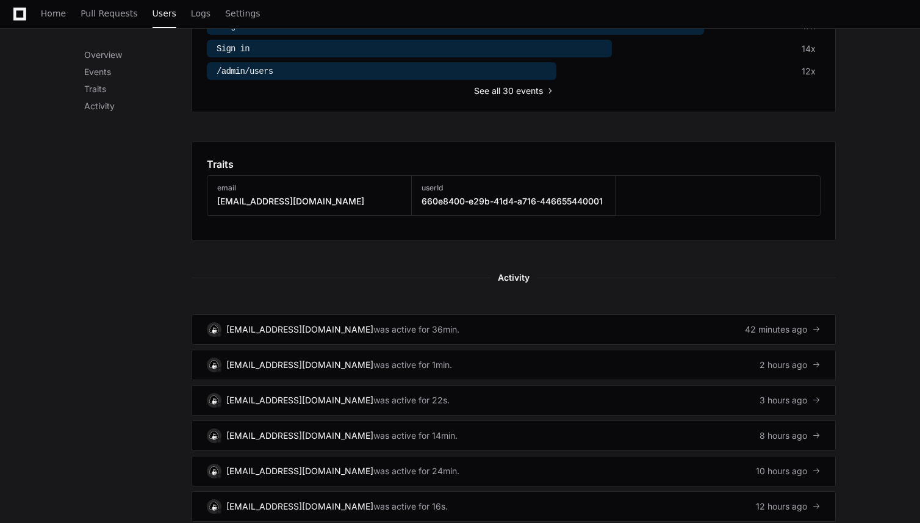
click at [515, 90] on span "all 30 events" at bounding box center [517, 91] width 51 height 12
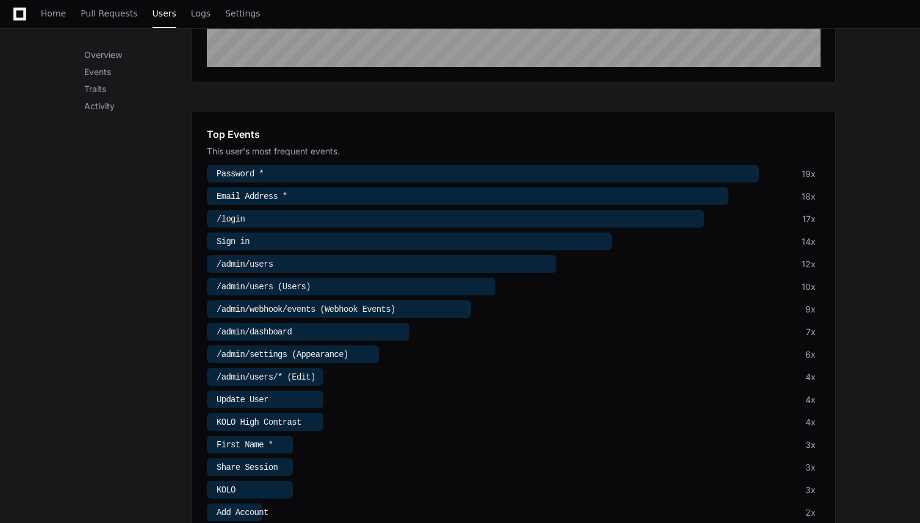
scroll to position [369, 0]
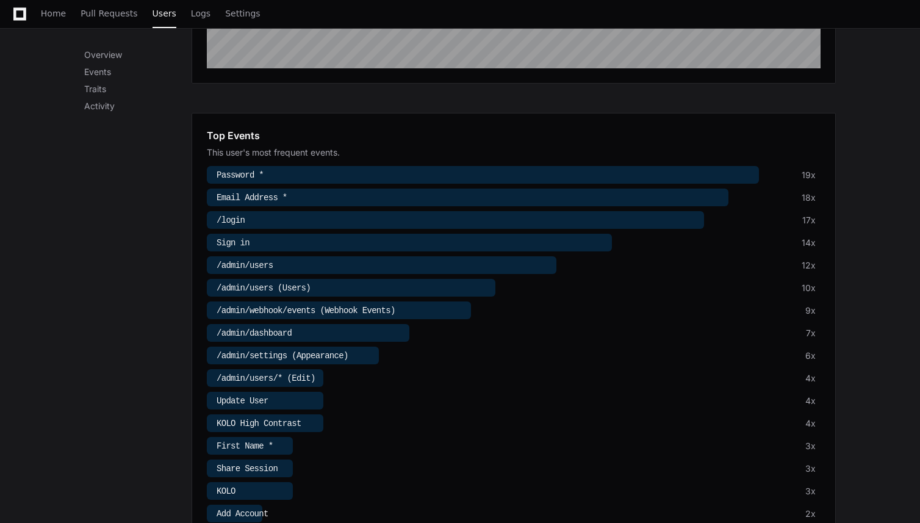
click at [380, 283] on div at bounding box center [351, 288] width 289 height 18
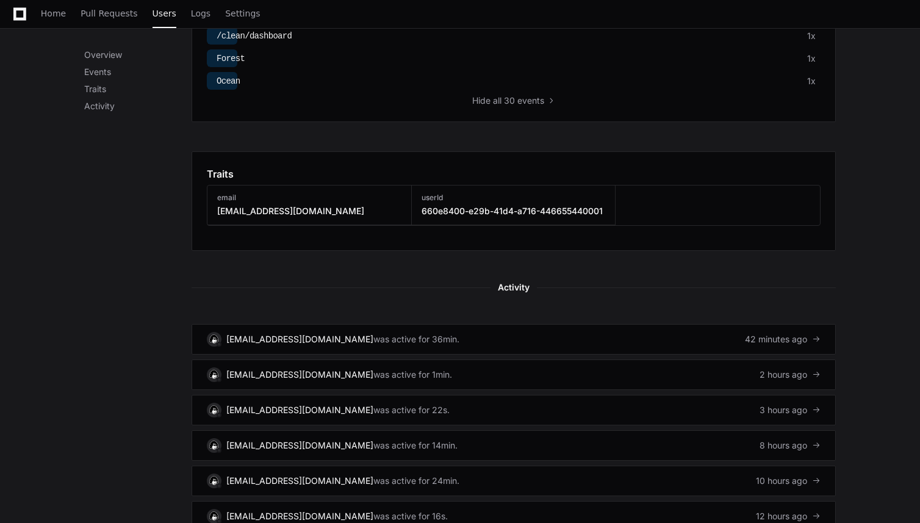
scroll to position [1092, 0]
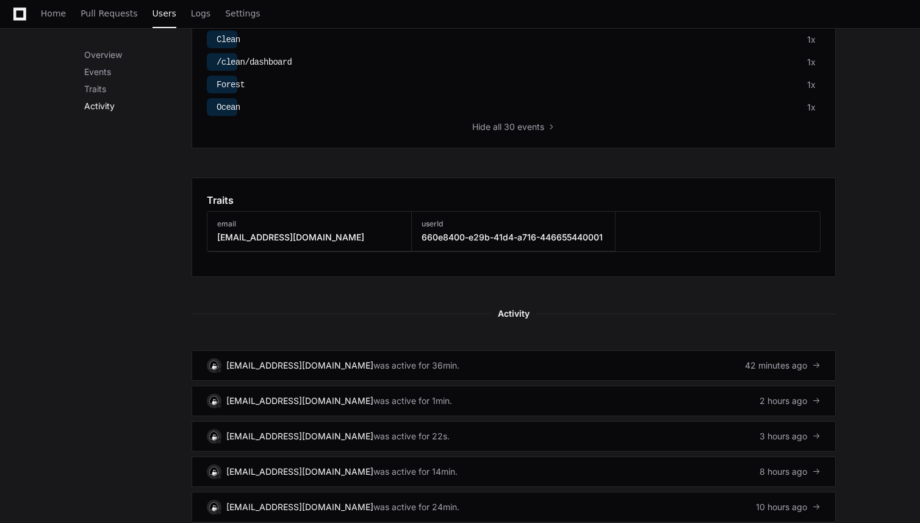
click at [116, 109] on p "Activity" at bounding box center [137, 106] width 107 height 12
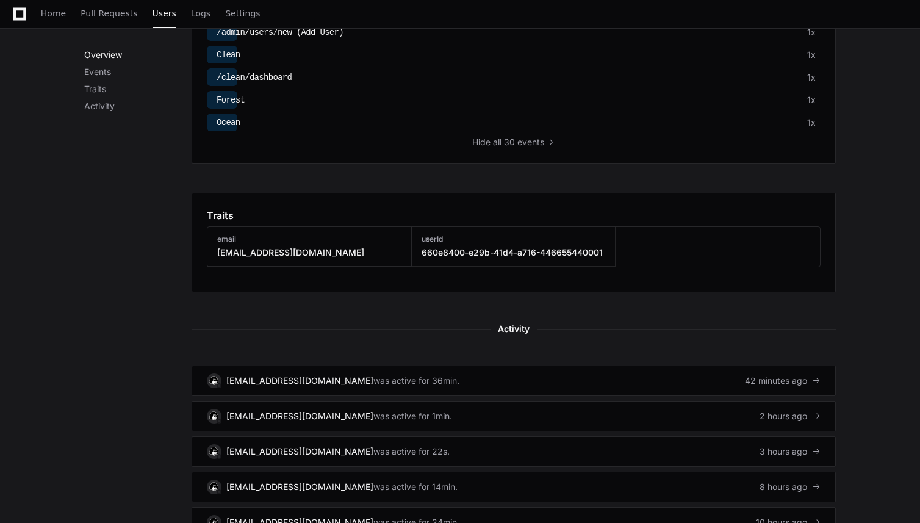
click at [120, 50] on p "Overview" at bounding box center [137, 55] width 107 height 12
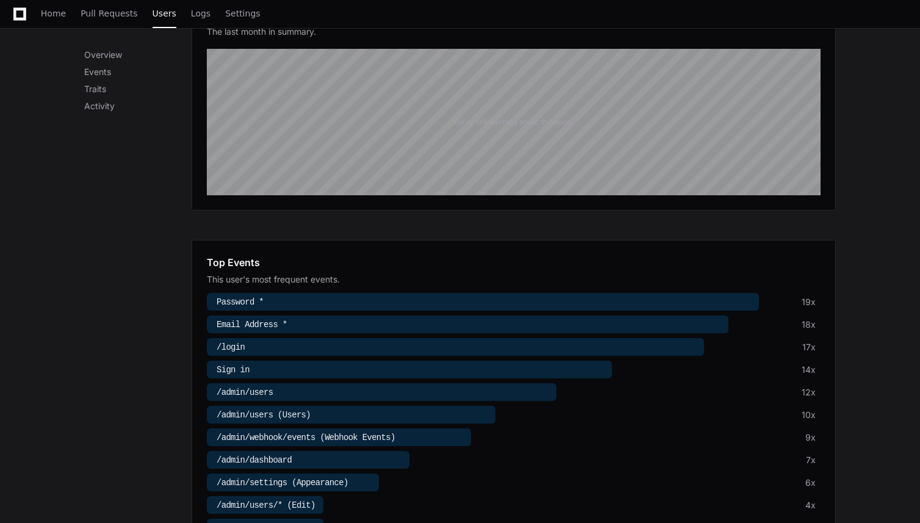
scroll to position [243, 0]
click at [446, 297] on div at bounding box center [483, 301] width 552 height 18
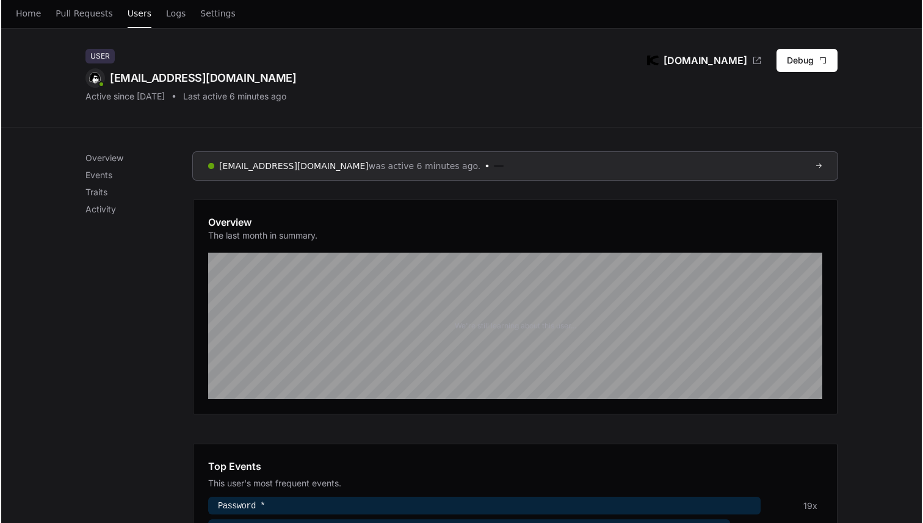
scroll to position [0, 0]
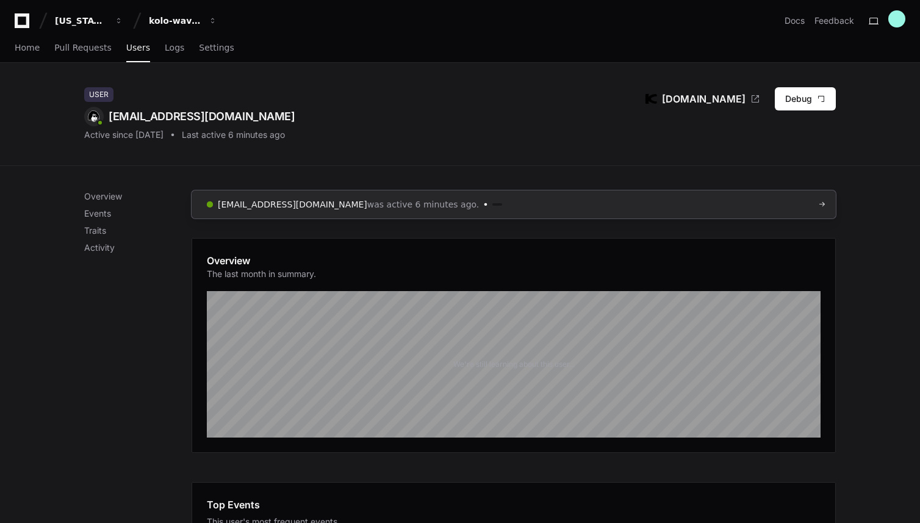
click at [367, 205] on span "was active 6 minutes ago." at bounding box center [423, 204] width 112 height 12
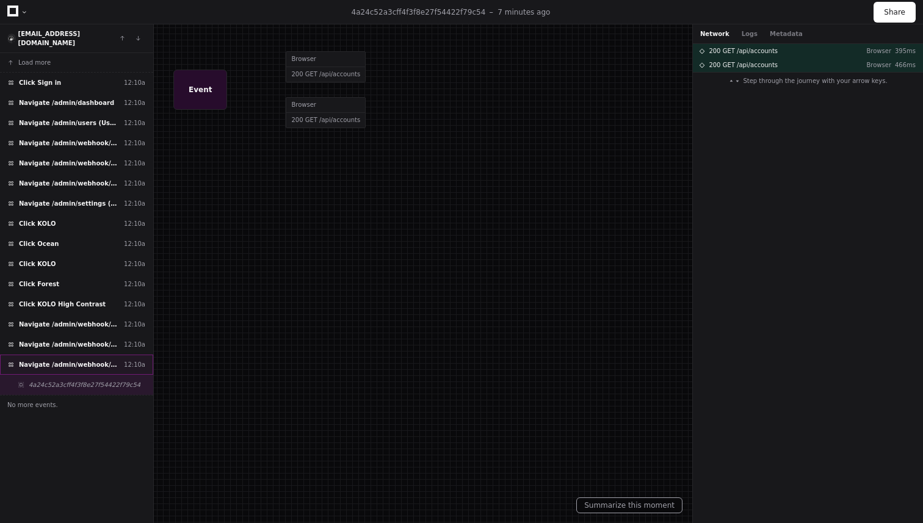
click at [99, 360] on span "Navigate /admin/webhook/events (← Back to Webhook Events)" at bounding box center [69, 364] width 100 height 9
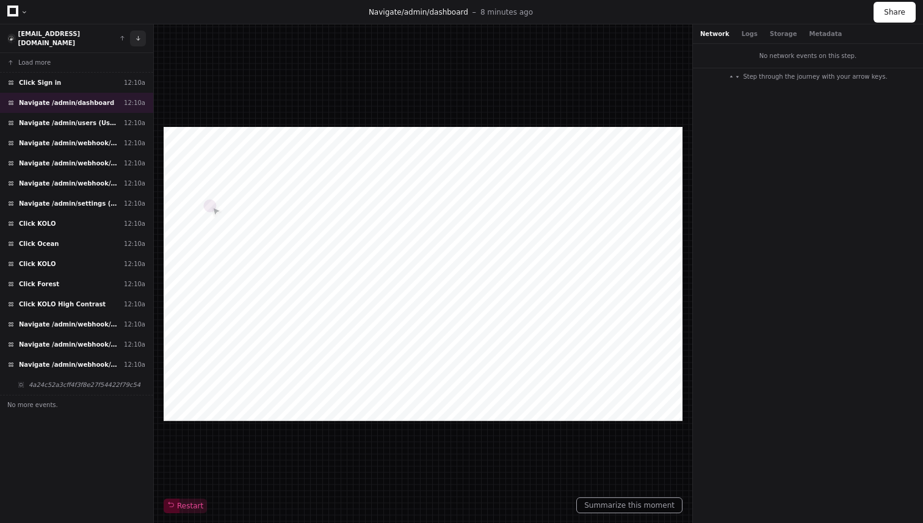
click at [139, 36] on button at bounding box center [138, 39] width 16 height 16
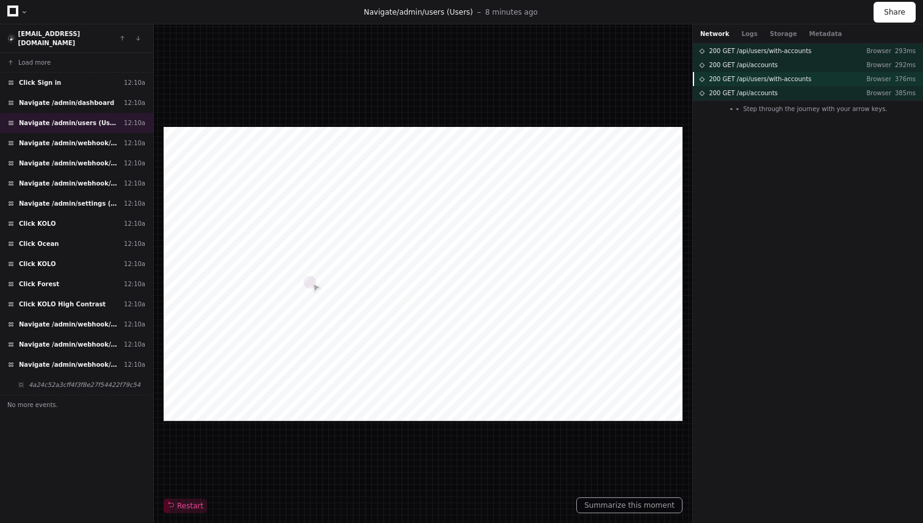
click at [771, 79] on span "200 GET /api/users/with-accounts" at bounding box center [760, 78] width 103 height 9
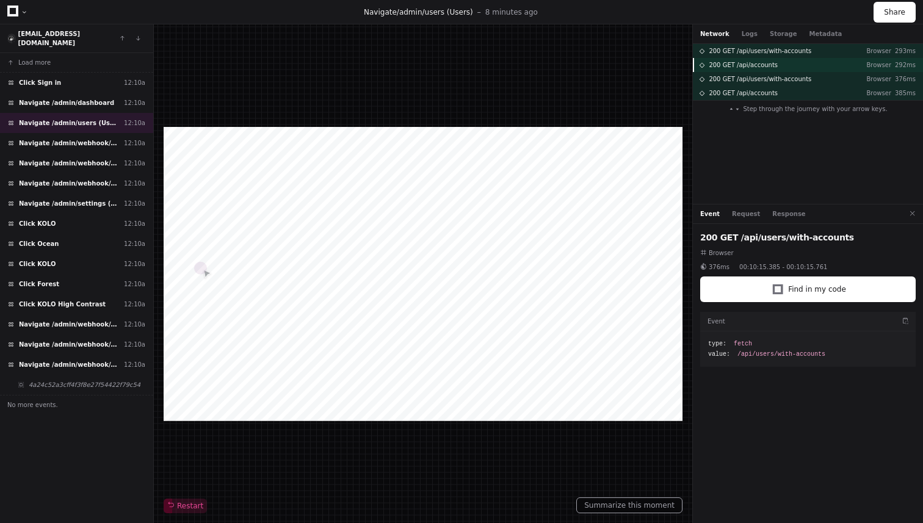
click at [767, 63] on span "200 GET /api/accounts" at bounding box center [743, 64] width 69 height 9
click at [770, 50] on span "200 GET /api/users/with-accounts" at bounding box center [760, 50] width 103 height 9
click at [742, 31] on button "Logs" at bounding box center [750, 33] width 16 height 9
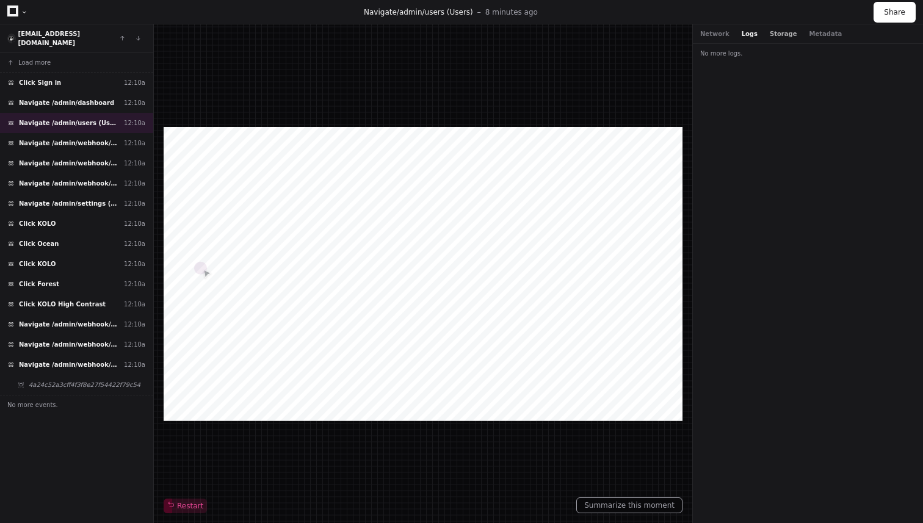
click at [770, 36] on button "Storage" at bounding box center [783, 33] width 27 height 9
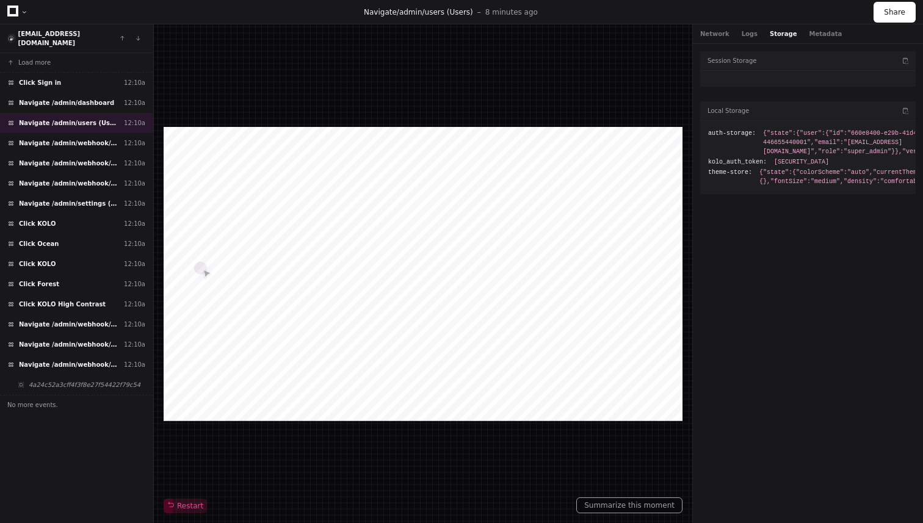
click at [779, 143] on span "{"state":{"user":{"id":"660e8400-e29b-41d4-a716-446655440001","email":"[EMAIL_A…" at bounding box center [854, 142] width 183 height 27
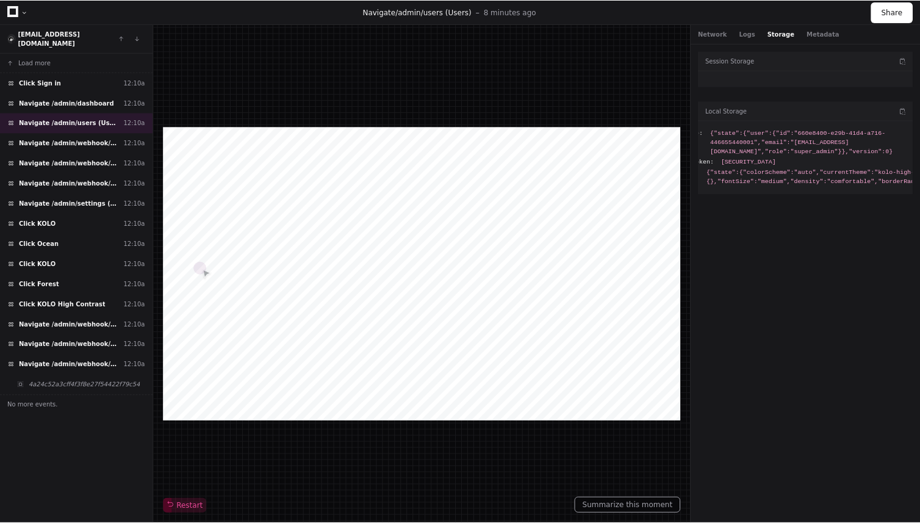
scroll to position [0, 51]
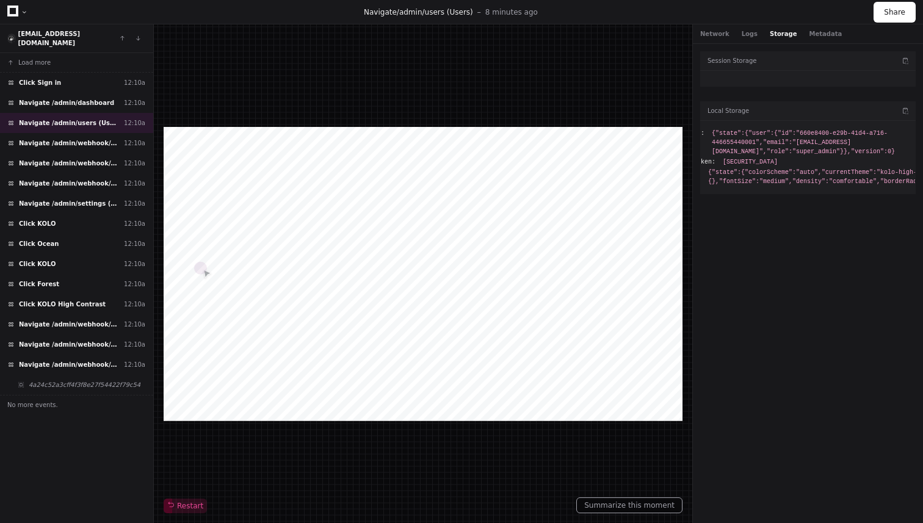
click at [25, 10] on div at bounding box center [24, 12] width 7 height 7
click at [22, 15] on div at bounding box center [24, 12] width 7 height 7
click at [23, 13] on div at bounding box center [24, 12] width 7 height 7
click at [13, 10] on icon at bounding box center [12, 10] width 11 height 11
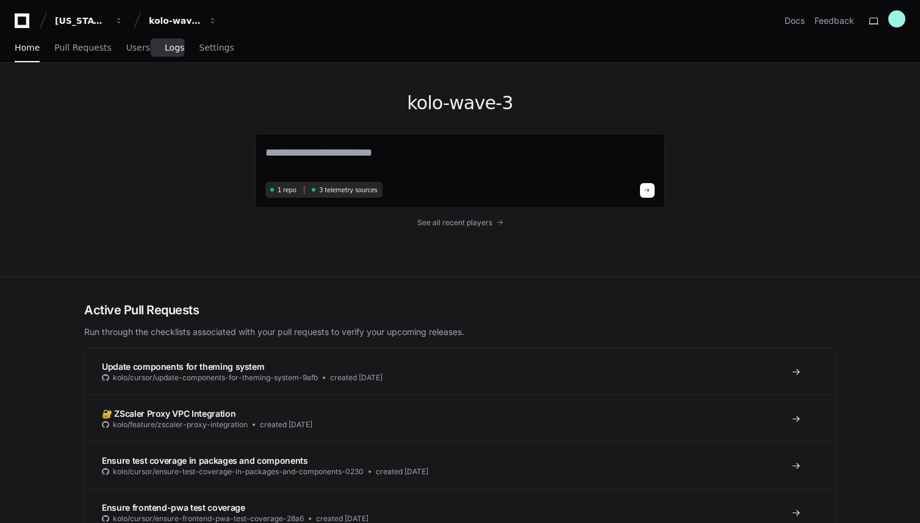
click at [173, 48] on span "Logs" at bounding box center [175, 47] width 20 height 7
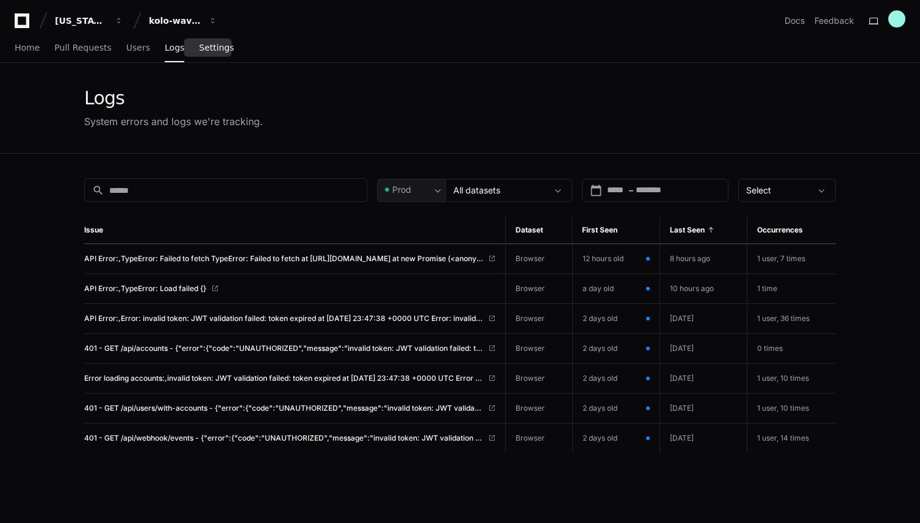
click at [212, 51] on span "Settings" at bounding box center [216, 47] width 35 height 7
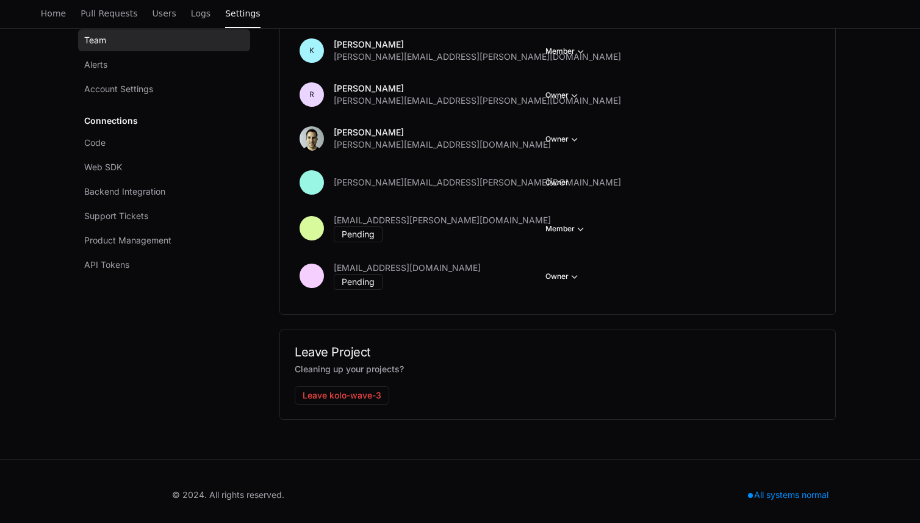
scroll to position [236, 0]
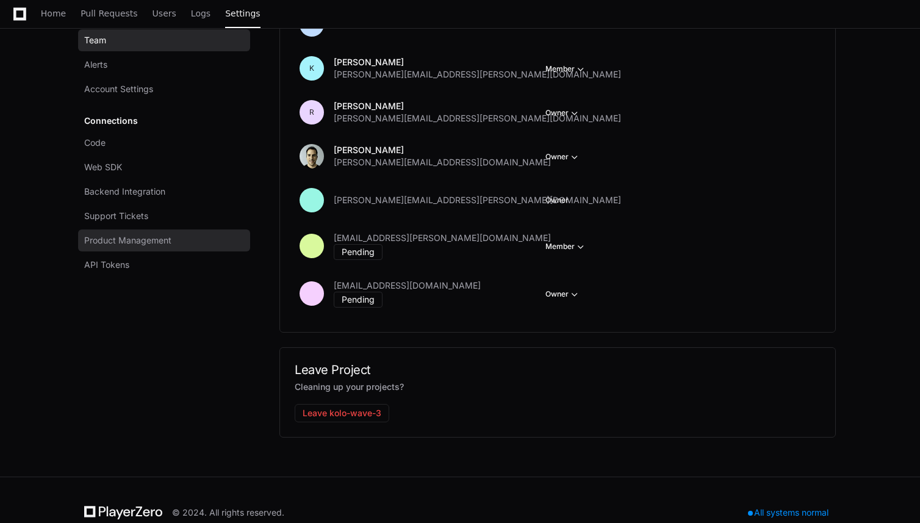
click at [118, 239] on span "Product Management" at bounding box center [127, 240] width 87 height 12
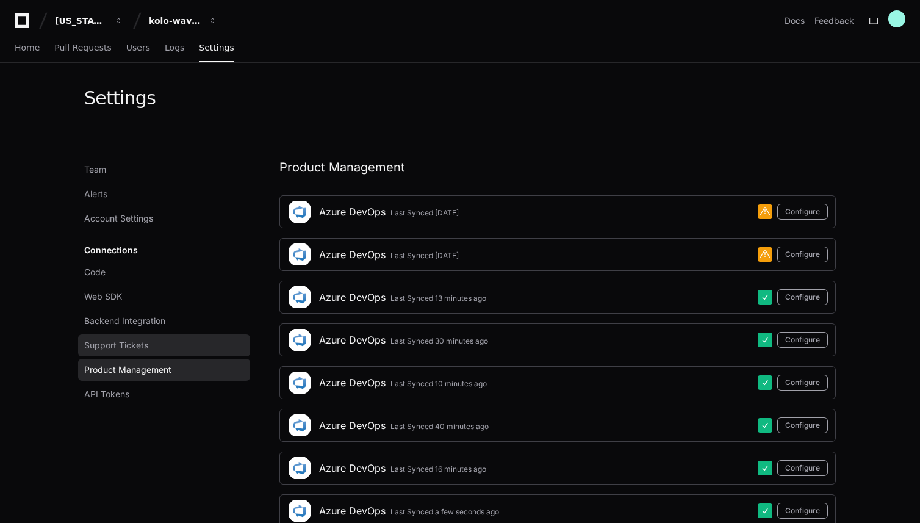
click at [131, 342] on span "Support Tickets" at bounding box center [116, 345] width 64 height 12
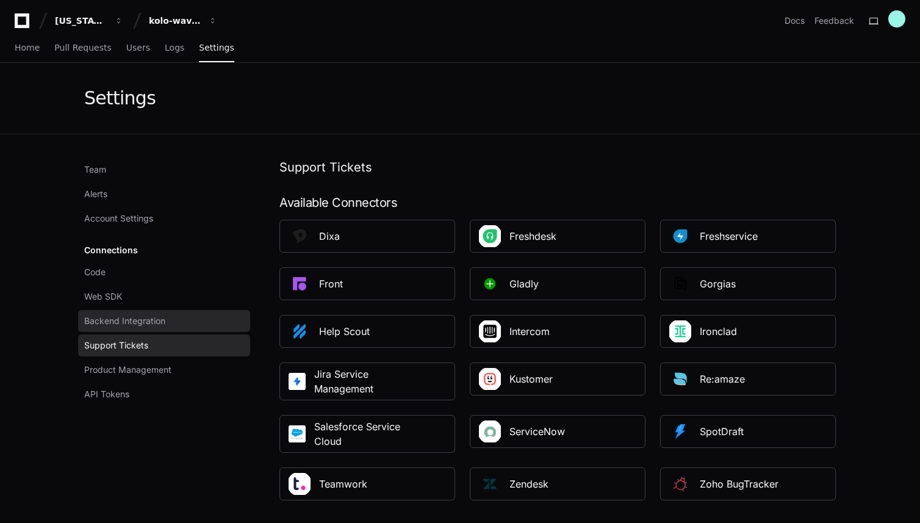
click at [124, 319] on span "Backend Integration" at bounding box center [124, 321] width 81 height 12
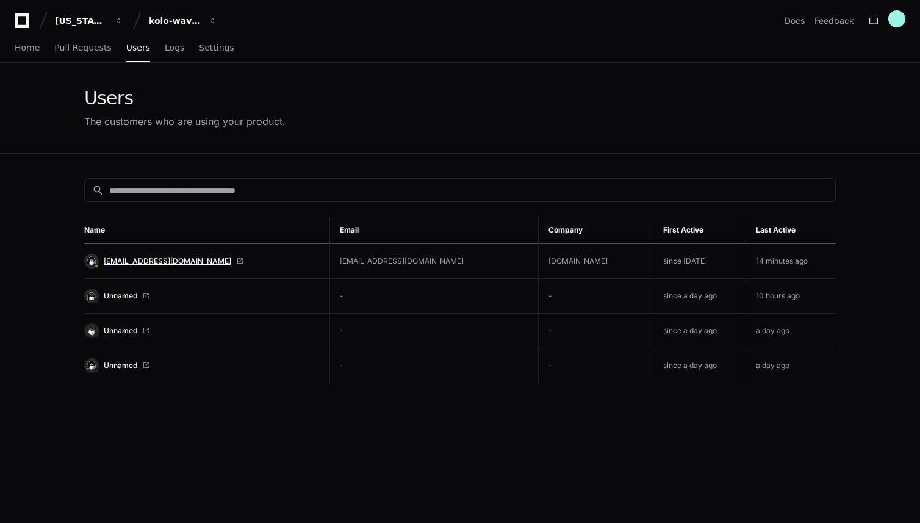
click at [140, 260] on span "[EMAIL_ADDRESS][DOMAIN_NAME]" at bounding box center [168, 261] width 128 height 10
click at [171, 50] on span "Logs" at bounding box center [175, 47] width 20 height 7
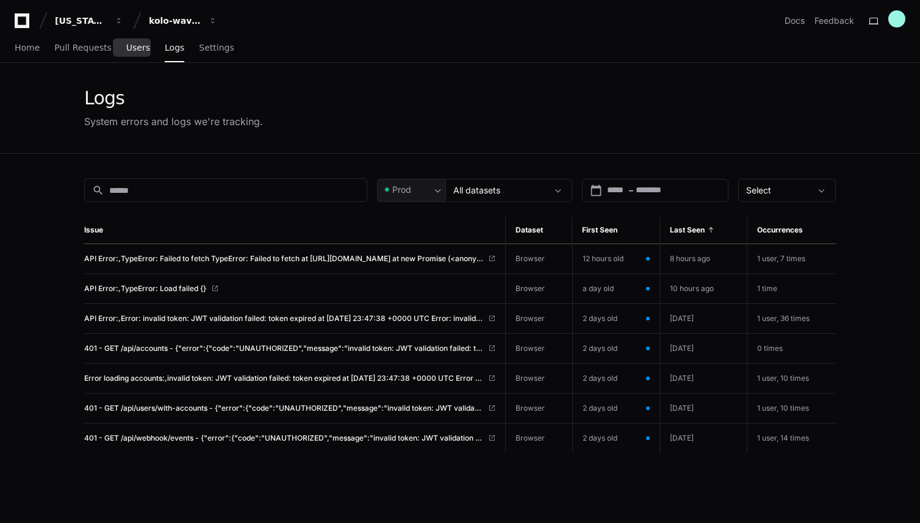
click at [139, 57] on link "Users" at bounding box center [138, 48] width 24 height 28
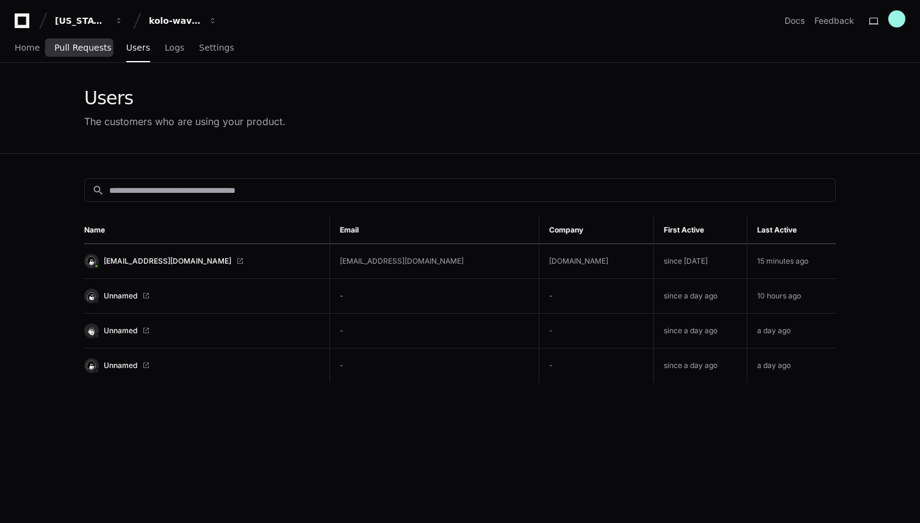
click at [90, 45] on span "Pull Requests" at bounding box center [82, 47] width 57 height 7
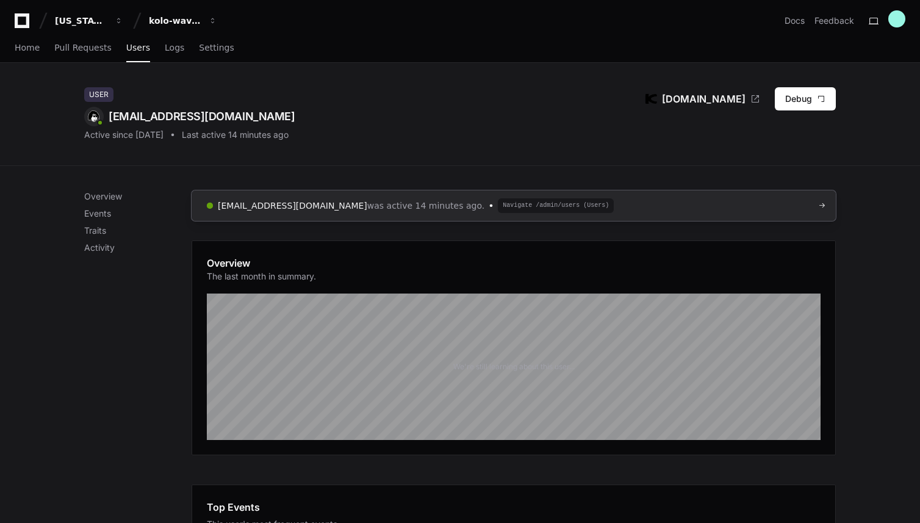
click at [498, 204] on span "Navigate /admin/users (Users)" at bounding box center [556, 205] width 116 height 15
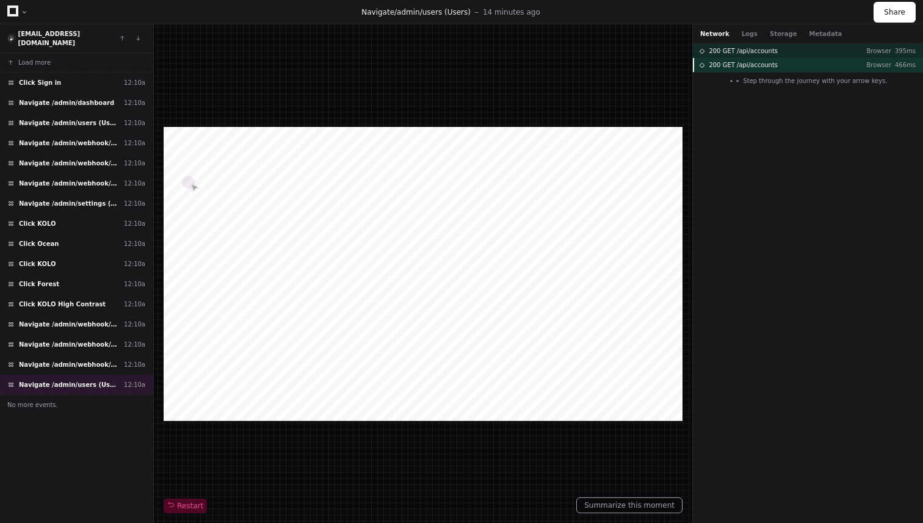
click at [761, 63] on span "200 GET /api/accounts" at bounding box center [743, 64] width 69 height 9
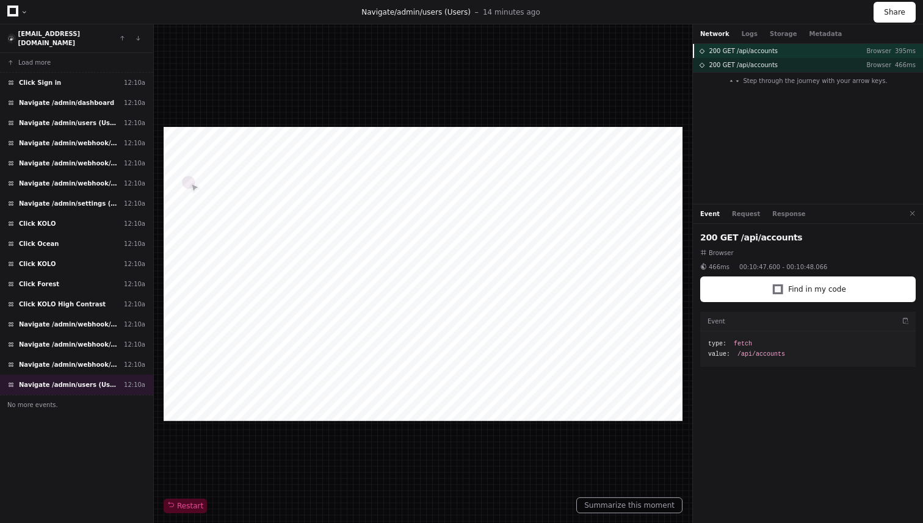
click at [761, 54] on span "200 GET /api/accounts" at bounding box center [743, 50] width 69 height 9
click at [760, 61] on span "200 GET /api/accounts" at bounding box center [743, 64] width 69 height 9
click at [761, 53] on span "200 GET /api/accounts" at bounding box center [743, 50] width 69 height 9
click at [749, 32] on button "Logs" at bounding box center [750, 33] width 16 height 9
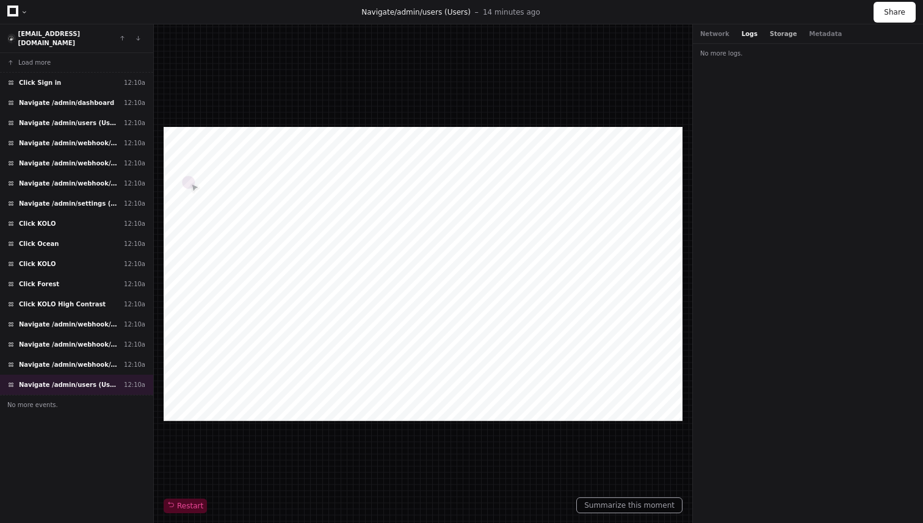
click at [770, 35] on button "Storage" at bounding box center [783, 33] width 27 height 9
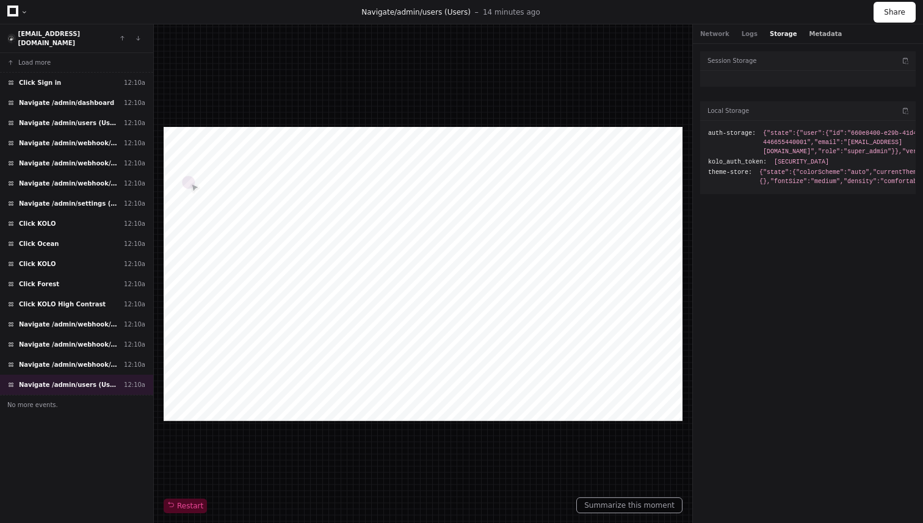
click at [809, 36] on button "Metadata" at bounding box center [825, 33] width 33 height 9
